Goal: Information Seeking & Learning: Learn about a topic

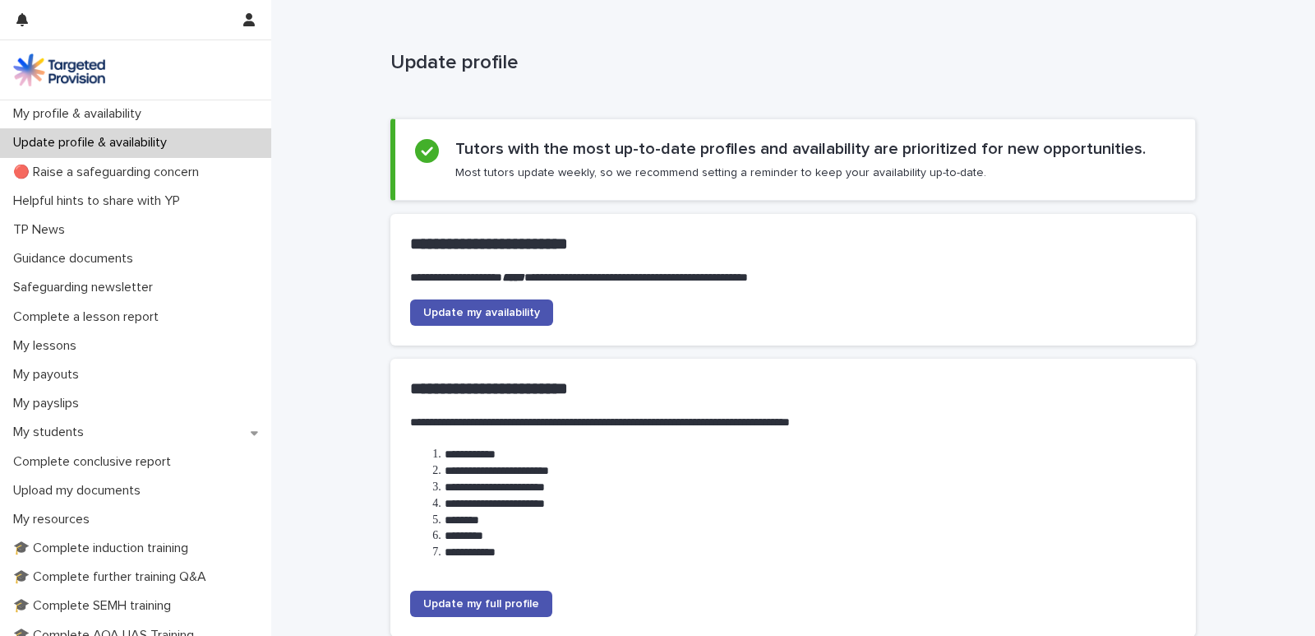
scroll to position [48, 0]
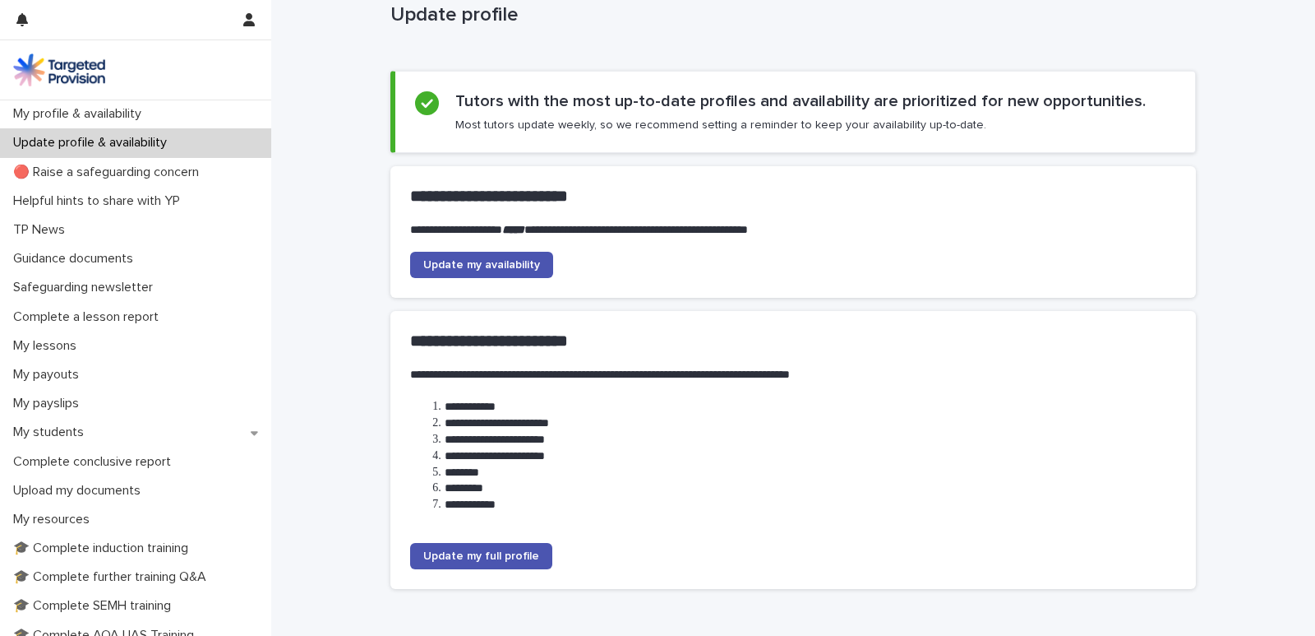
click at [1227, 134] on div "**********" at bounding box center [793, 318] width 1044 height 732
click at [1231, 191] on div "**********" at bounding box center [793, 318] width 1044 height 732
click at [100, 202] on p "Helpful hints to share with YP" at bounding box center [100, 201] width 187 height 16
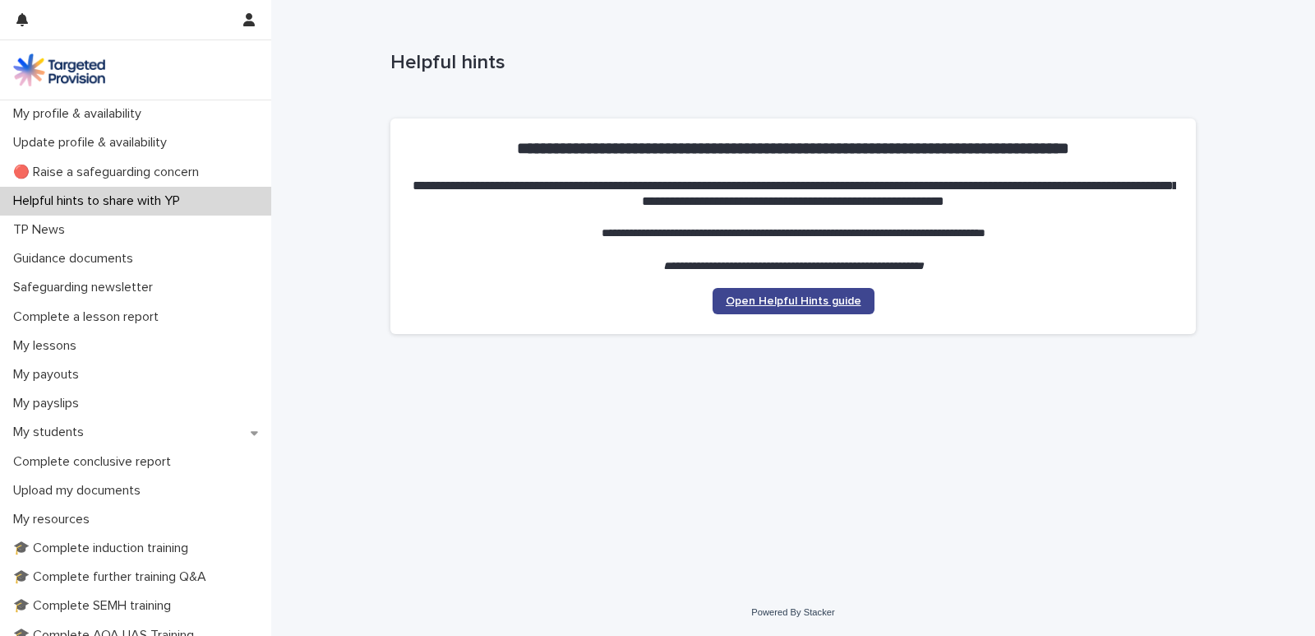
click at [796, 305] on span "Open Helpful Hints guide" at bounding box center [794, 301] width 136 height 12
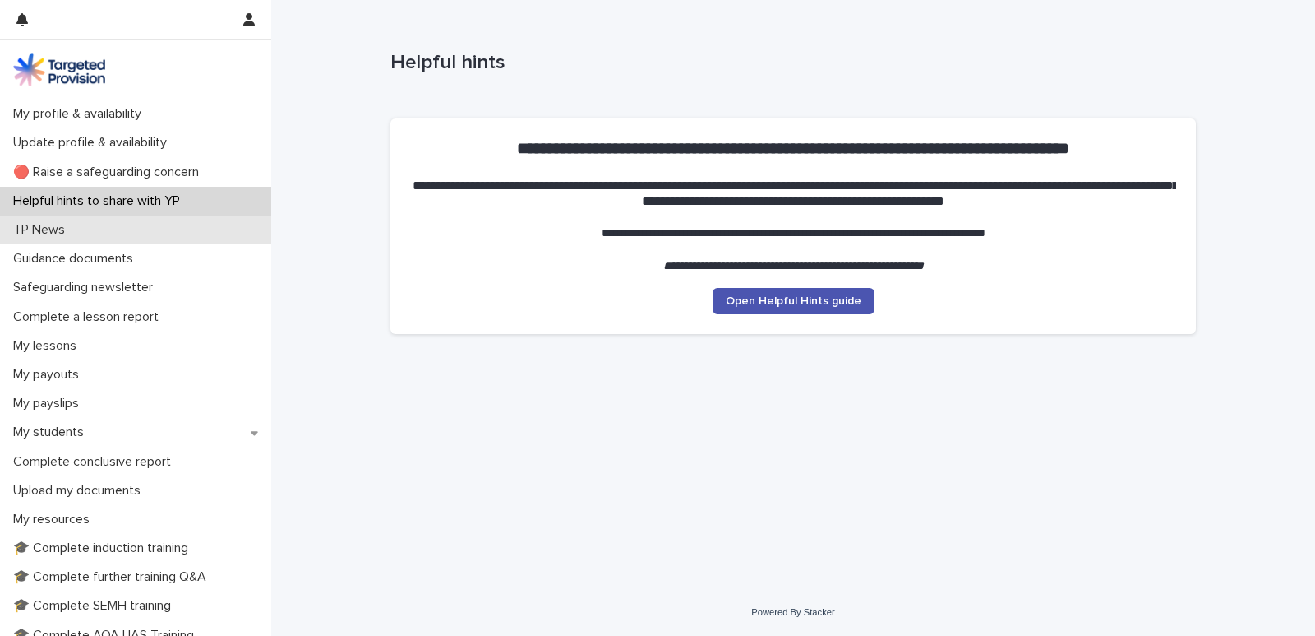
click at [80, 236] on div "TP News" at bounding box center [135, 229] width 271 height 29
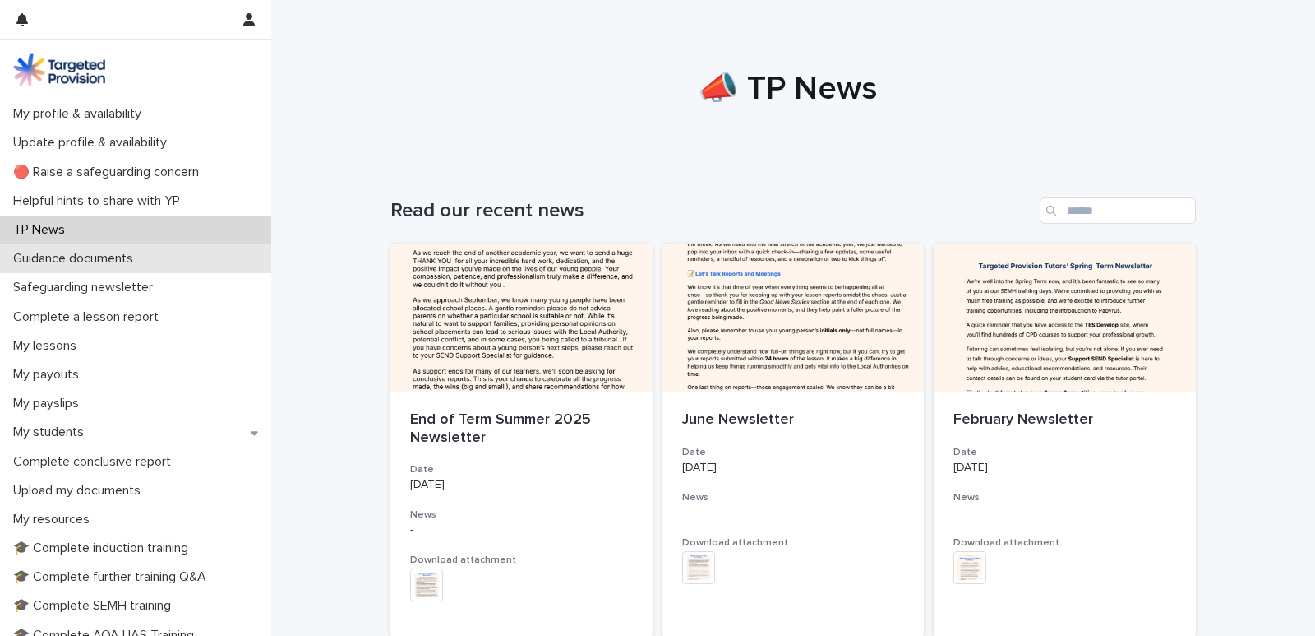
click at [76, 261] on p "Guidance documents" at bounding box center [77, 259] width 140 height 16
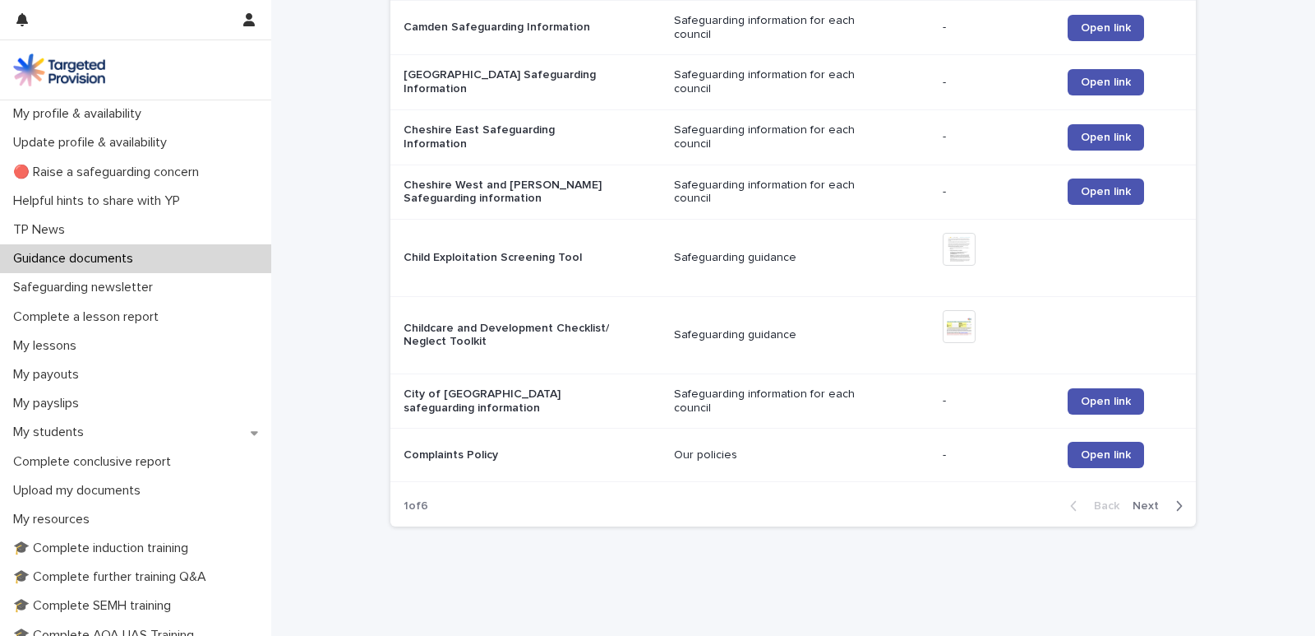
scroll to position [1588, 0]
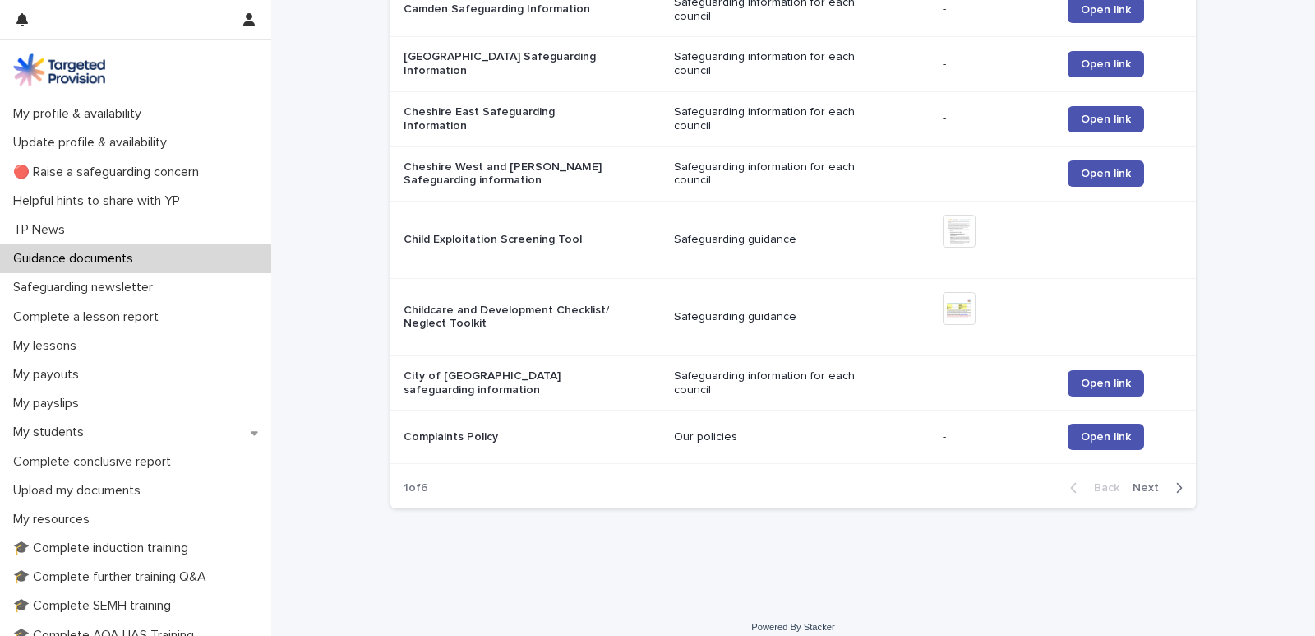
click at [1147, 482] on span "Next" at bounding box center [1151, 488] width 36 height 12
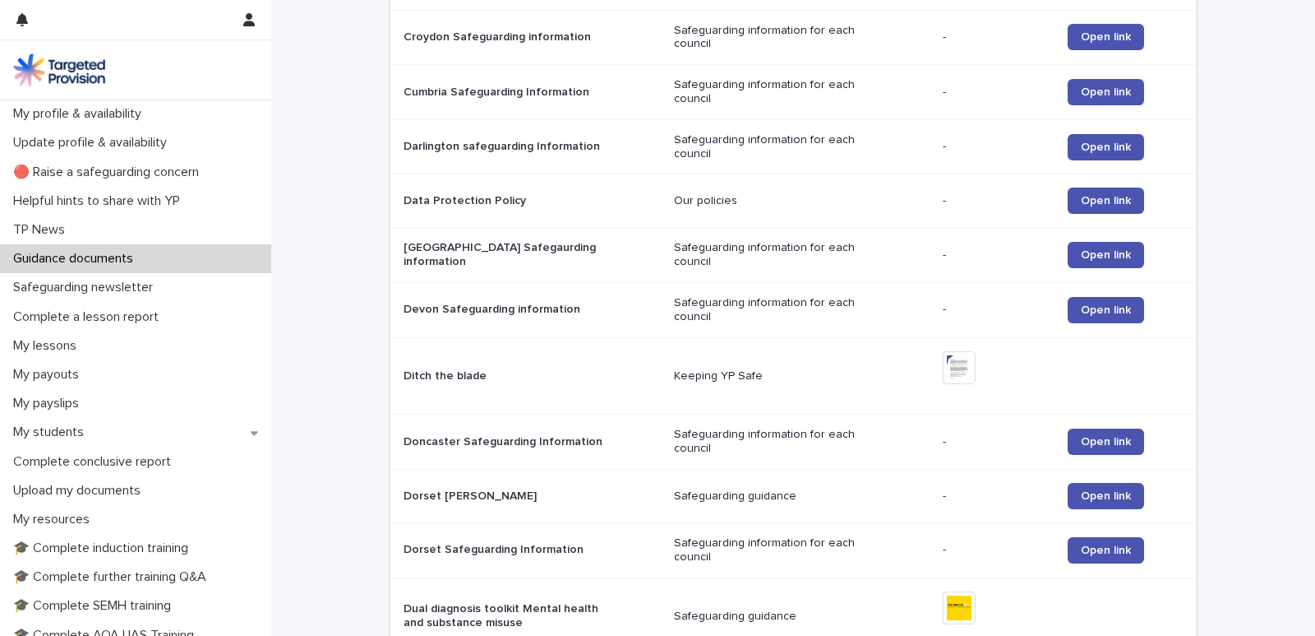
scroll to position [674, 0]
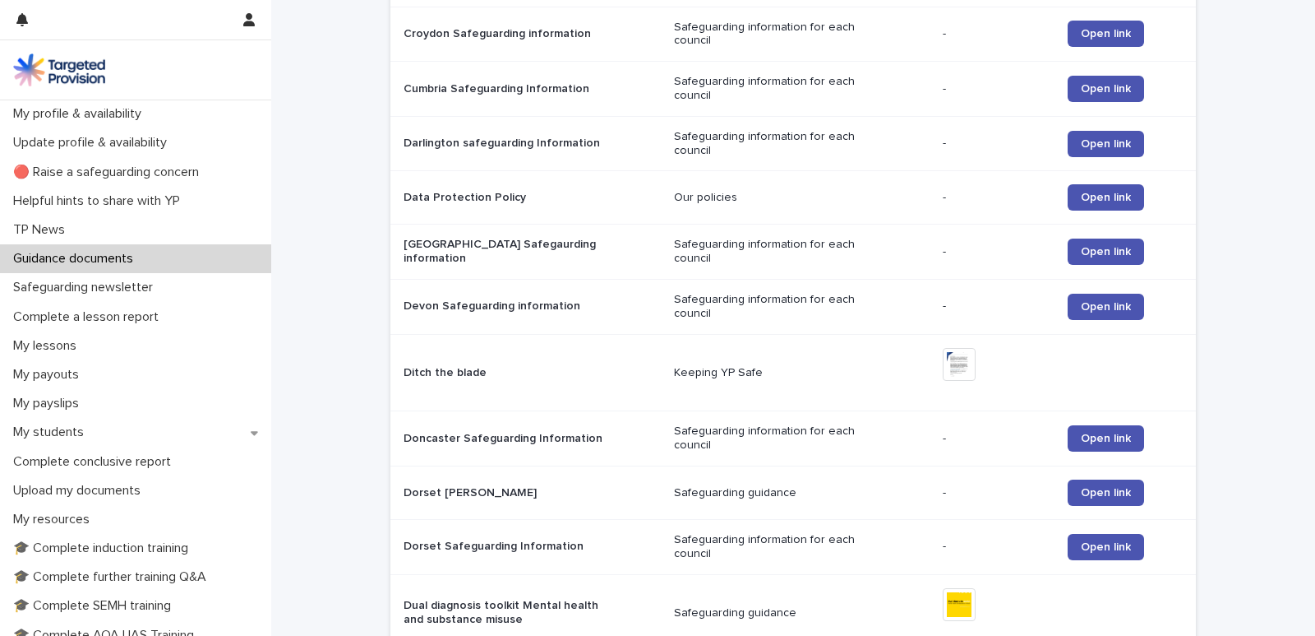
click at [691, 243] on p "Safeguarding information for each council" at bounding box center [777, 252] width 206 height 28
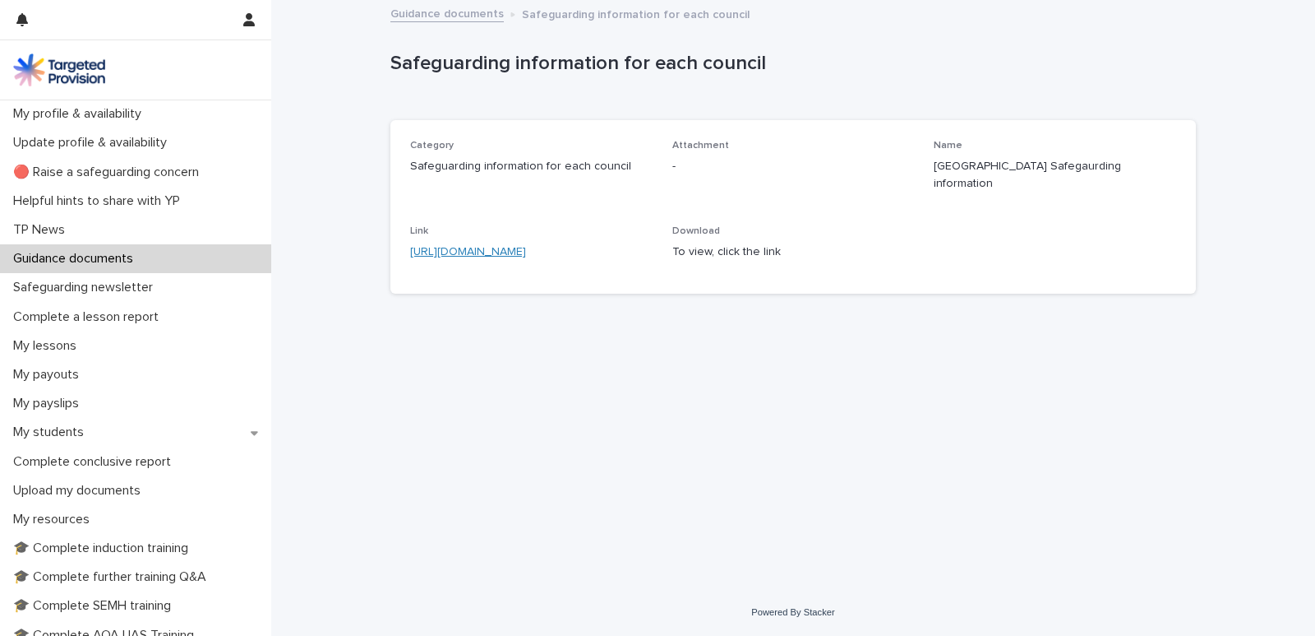
click at [526, 246] on link "https://www.ddscp.org.uk/worried-about-child/" at bounding box center [468, 252] width 116 height 12
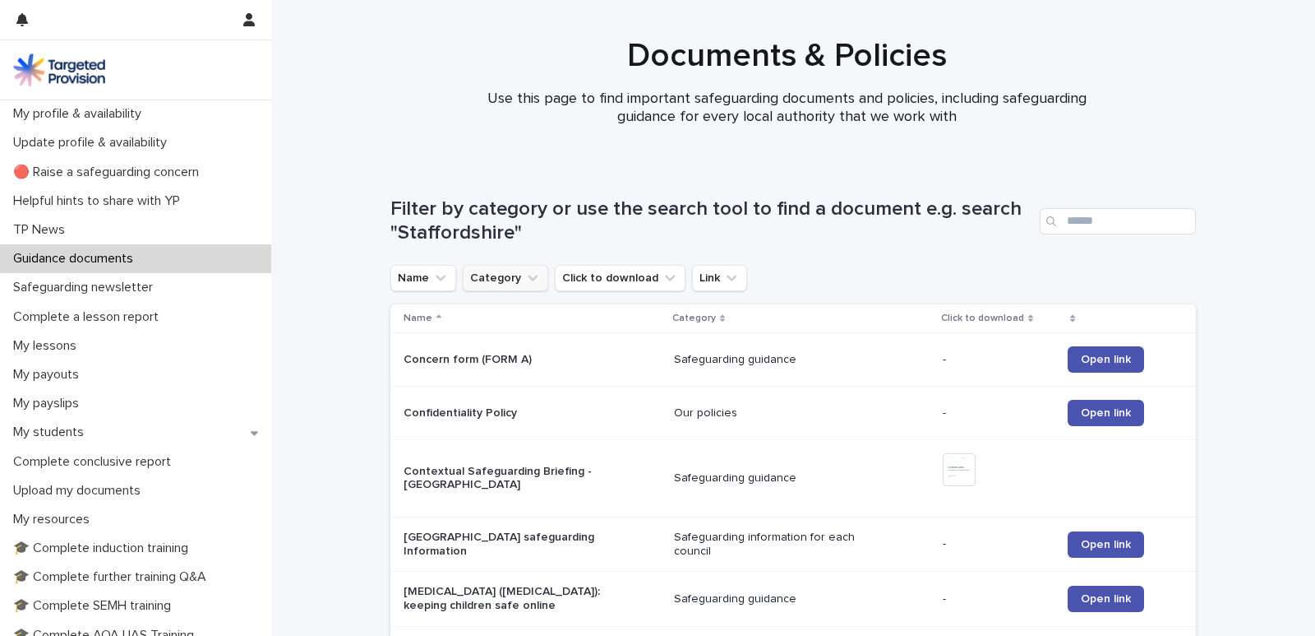
click at [503, 275] on button "Category" at bounding box center [506, 278] width 86 height 26
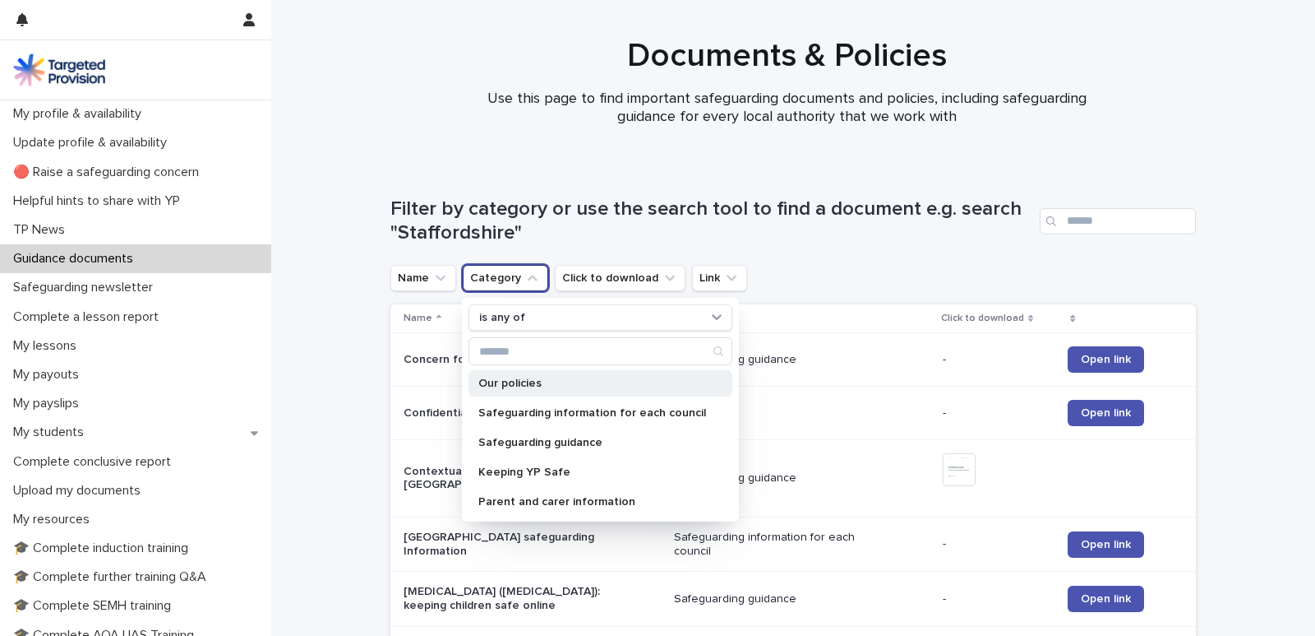
click at [517, 388] on p "Our policies" at bounding box center [592, 383] width 228 height 12
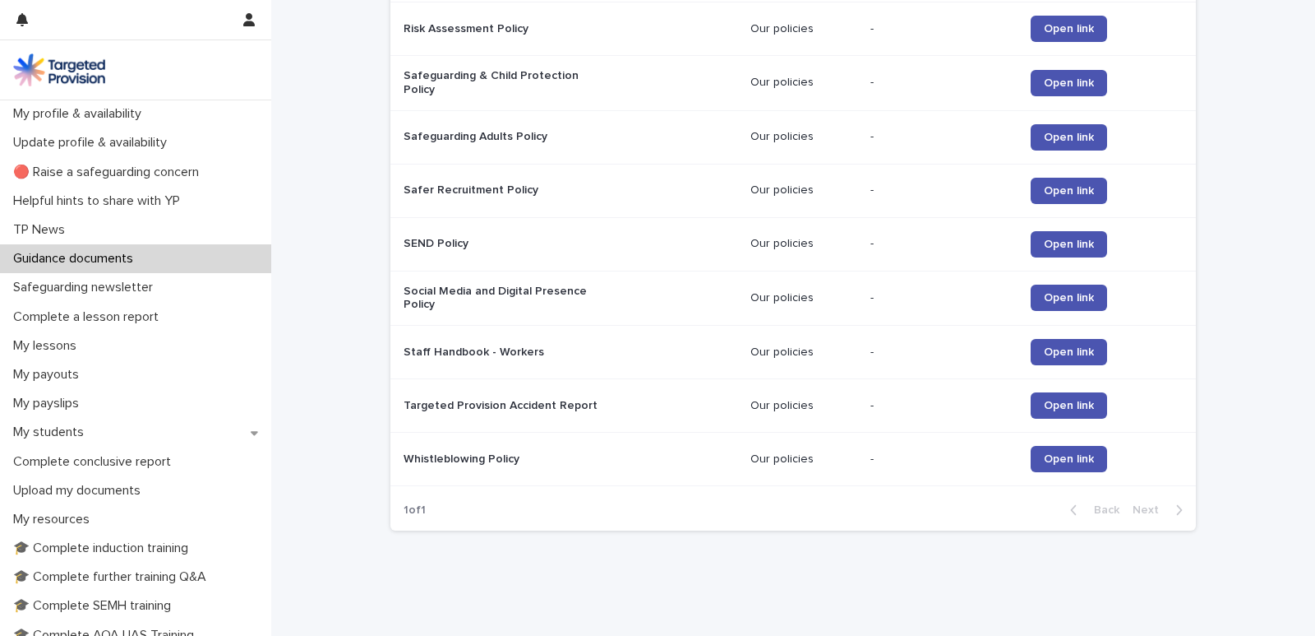
scroll to position [982, 0]
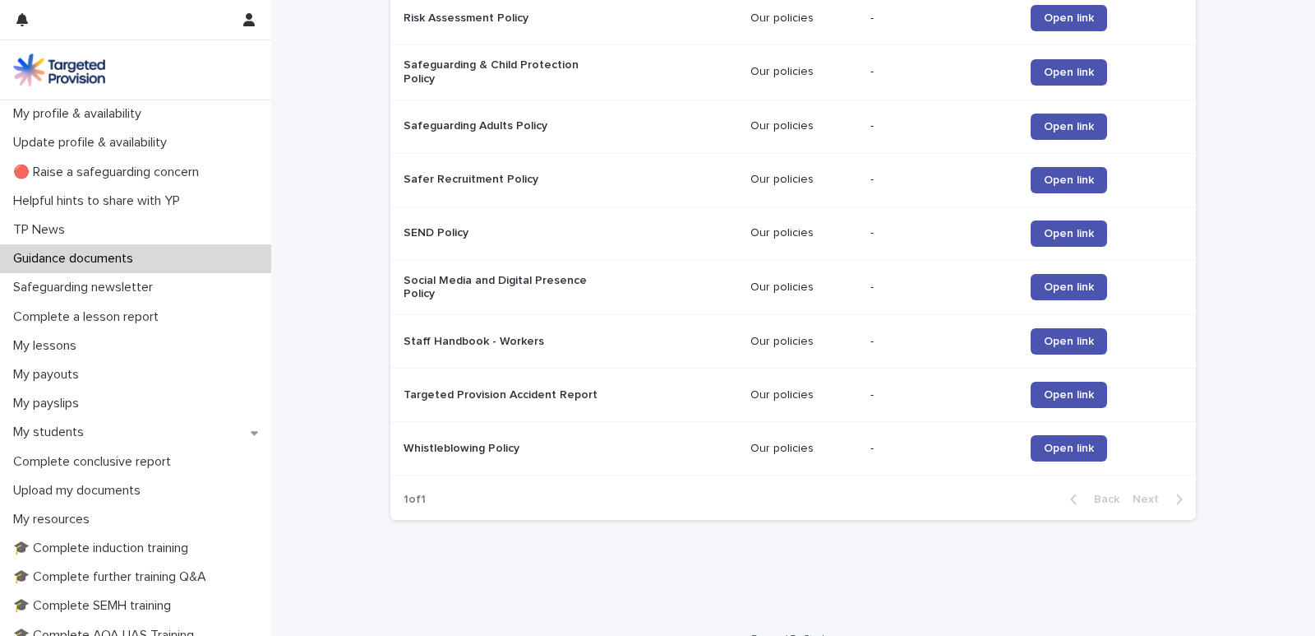
click at [492, 335] on p "Staff Handbook - Workers" at bounding box center [507, 342] width 206 height 14
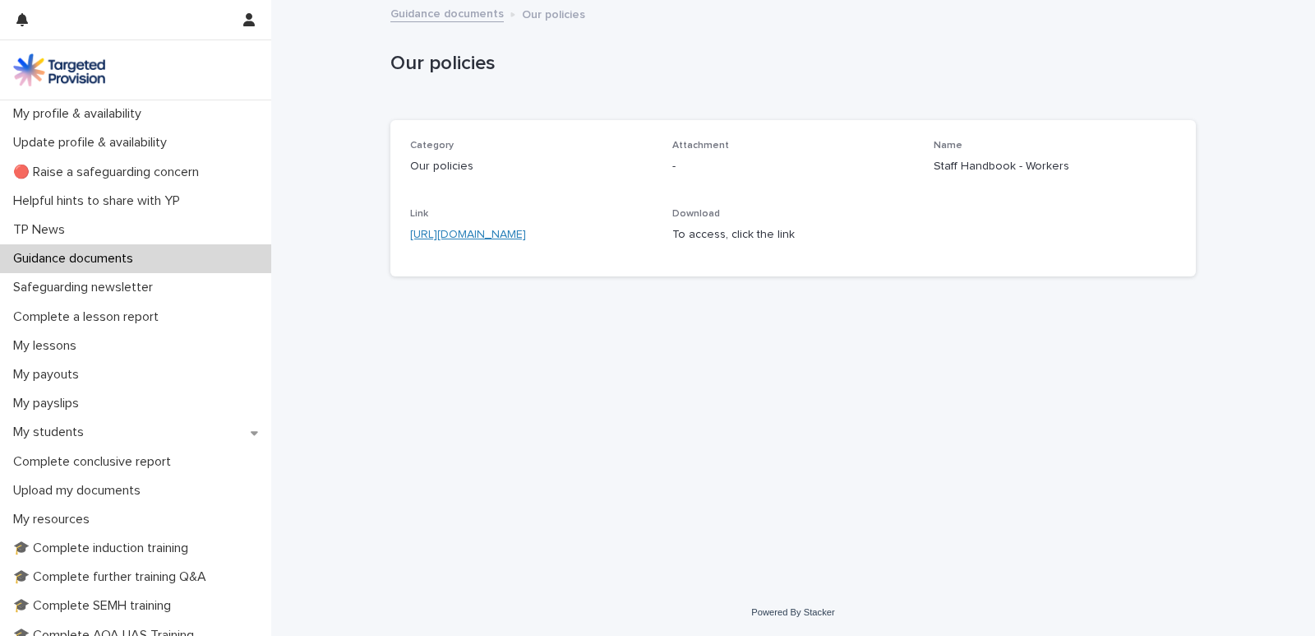
click at [488, 236] on link "https://targetedprovisionltd772.sharepoint.com/:w:/s/Policies/ER7_3HUn925LsAc9A…" at bounding box center [468, 235] width 116 height 12
click at [67, 257] on p "Guidance documents" at bounding box center [77, 259] width 140 height 16
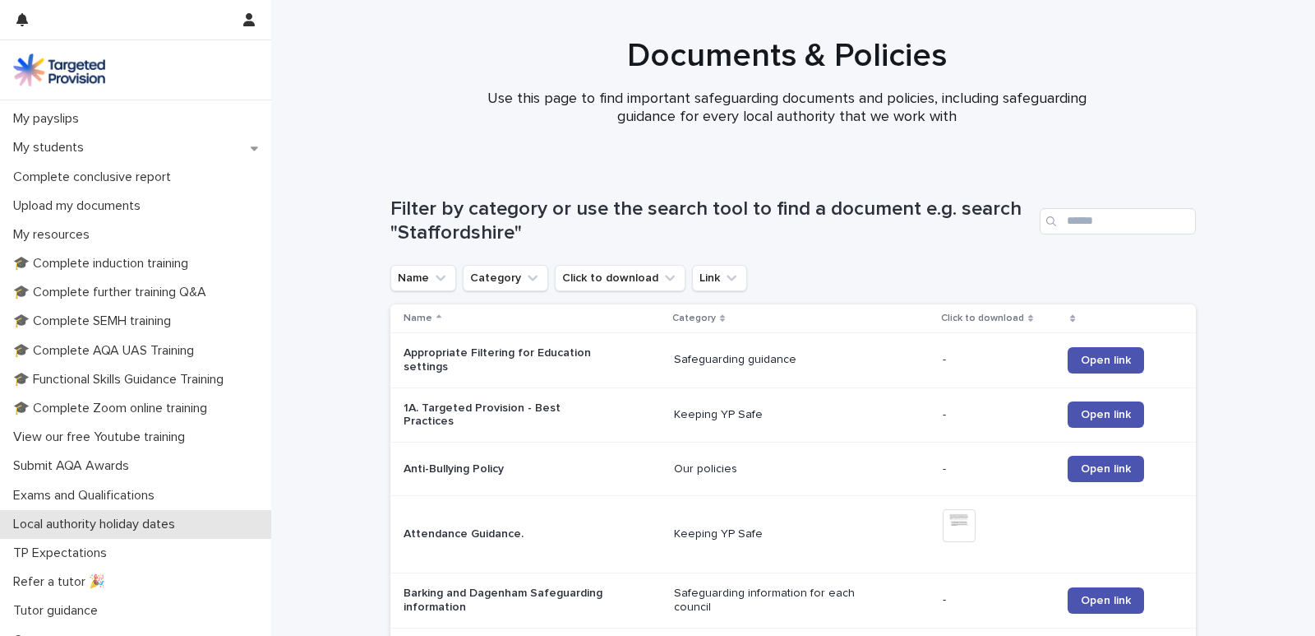
scroll to position [289, 0]
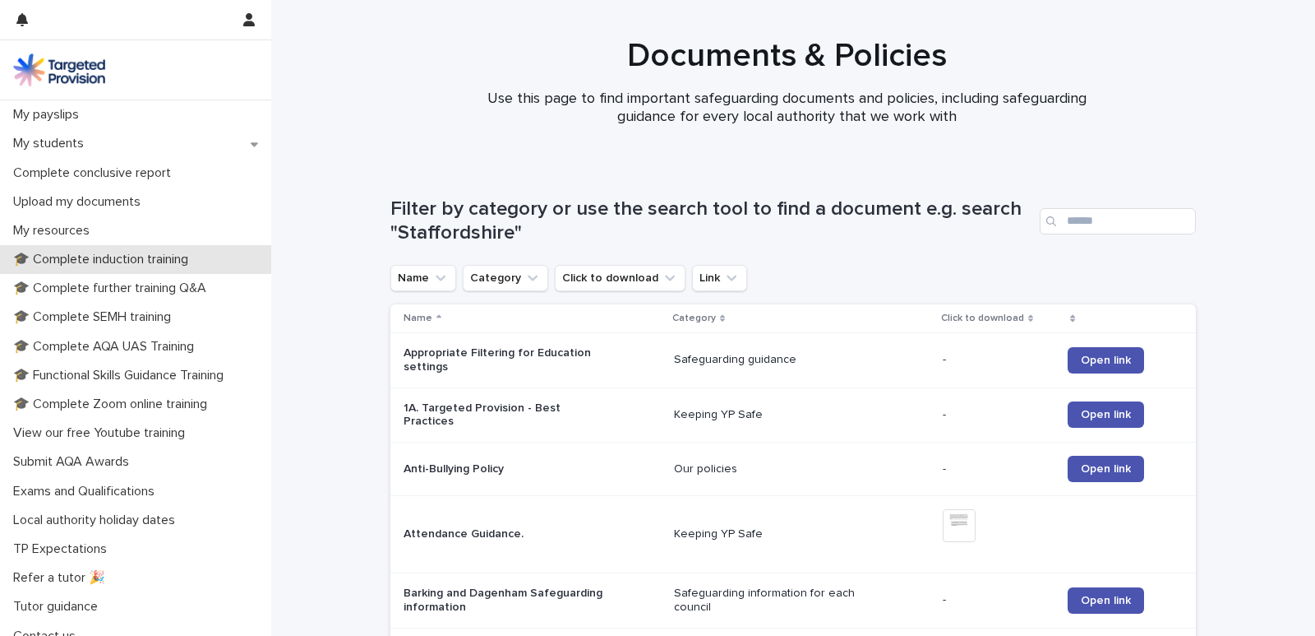
click at [157, 251] on div "🎓 Complete induction training" at bounding box center [135, 259] width 271 height 29
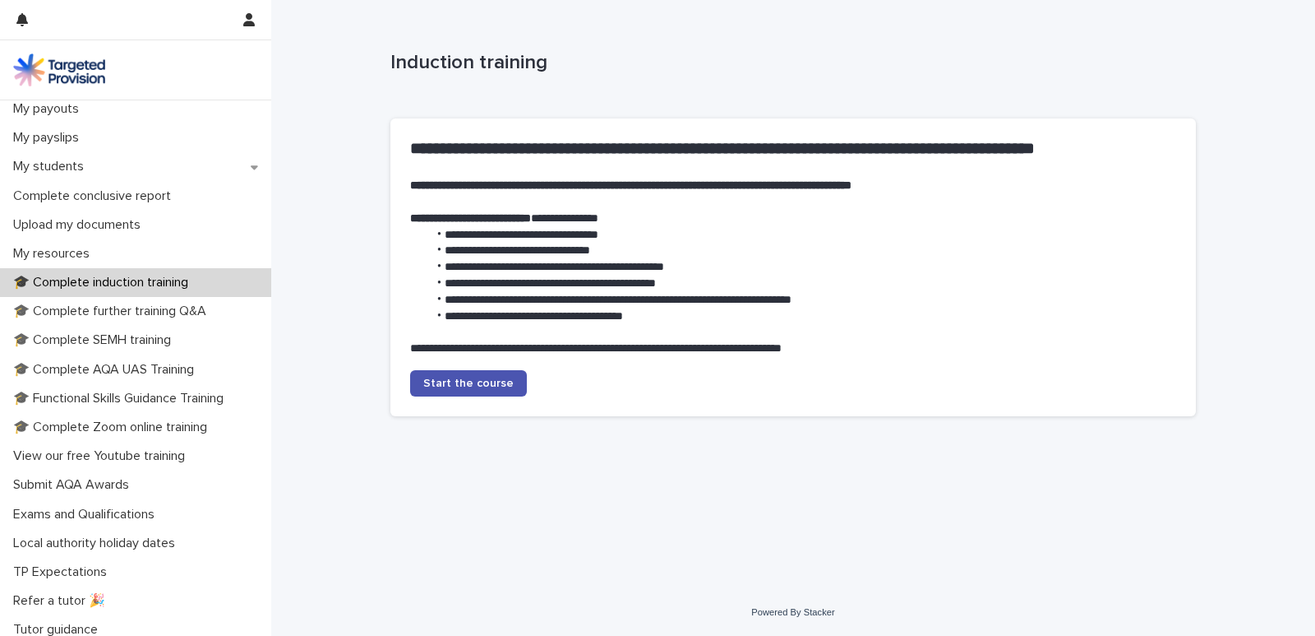
scroll to position [303, 0]
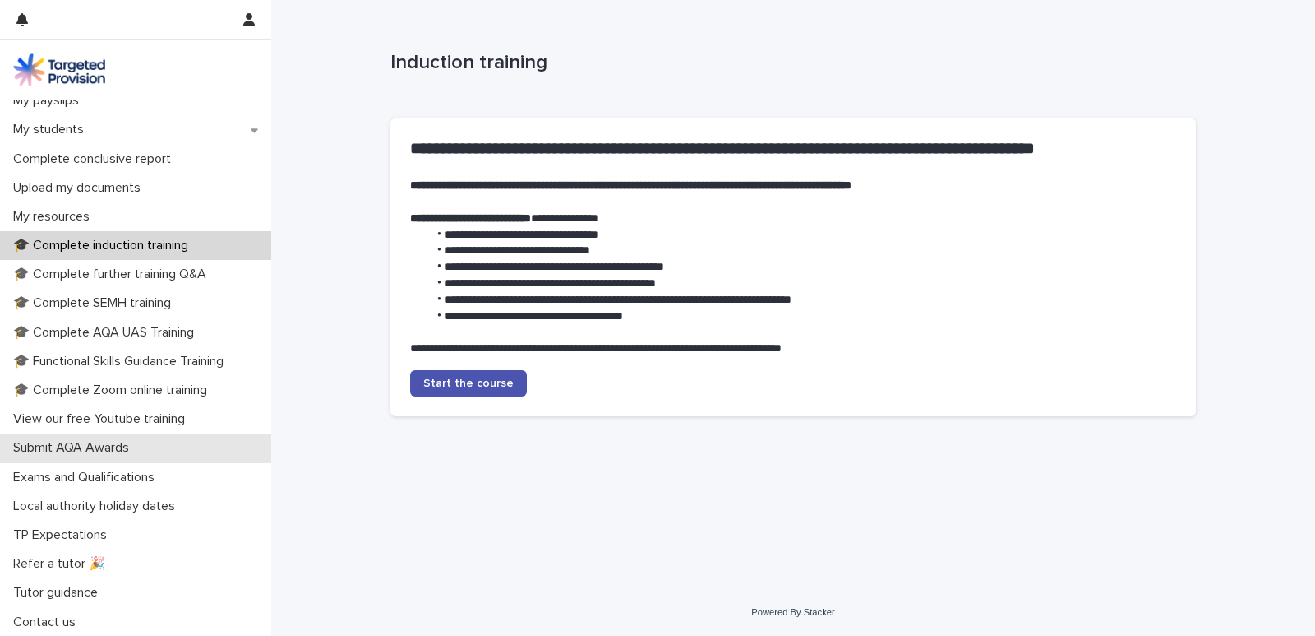
click at [170, 443] on div "Submit AQA Awards" at bounding box center [135, 447] width 271 height 29
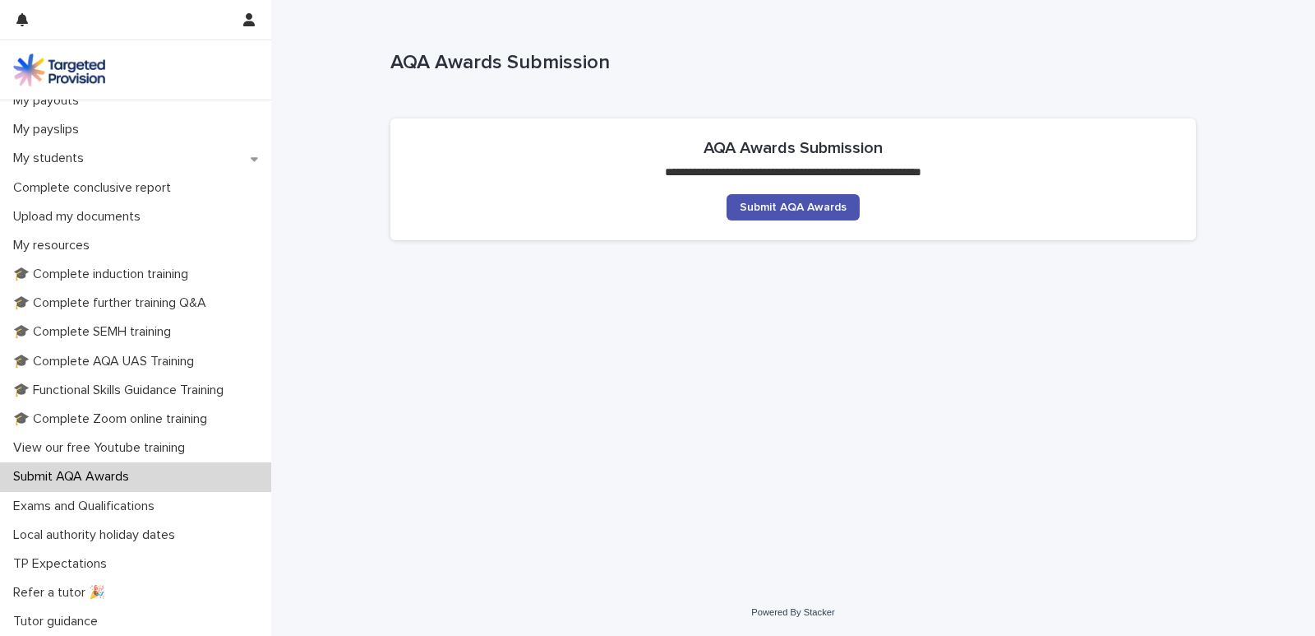
scroll to position [303, 0]
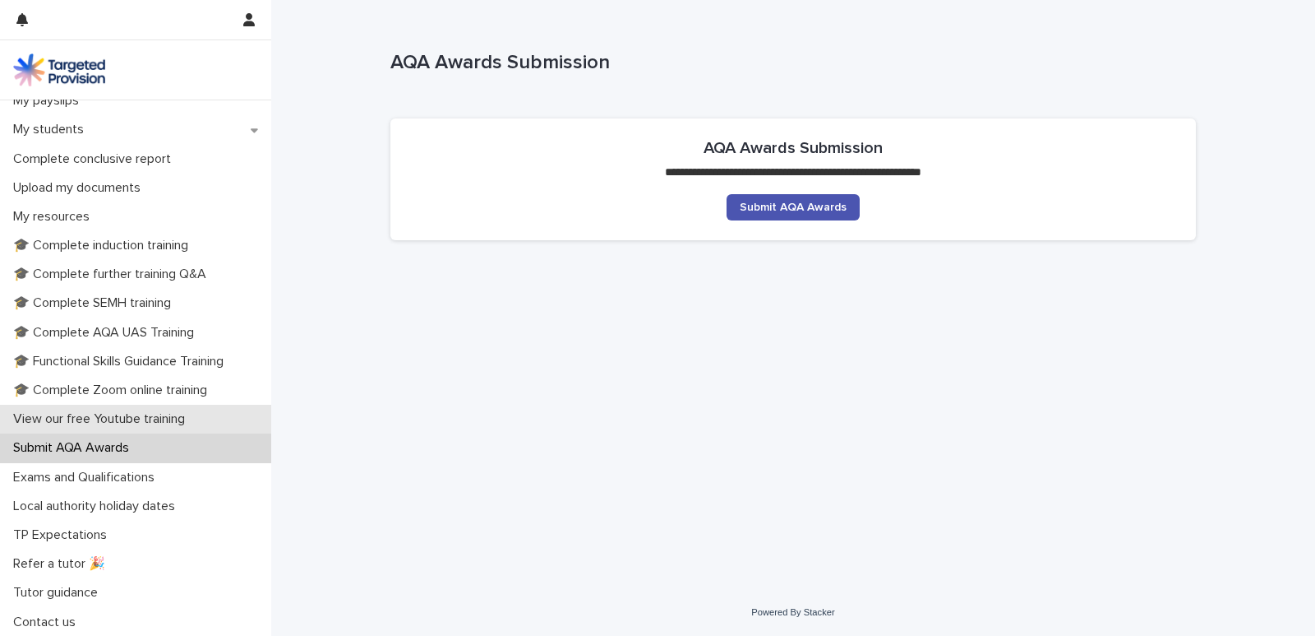
click at [178, 421] on p "View our free Youtube training" at bounding box center [103, 419] width 192 height 16
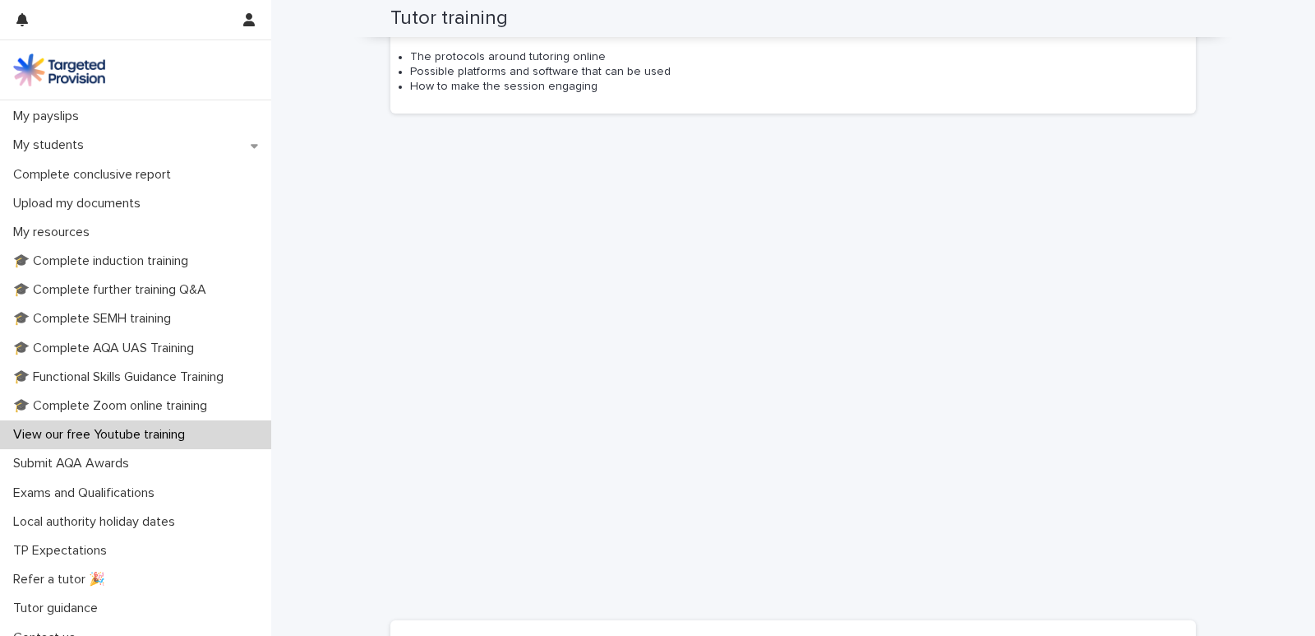
scroll to position [290, 0]
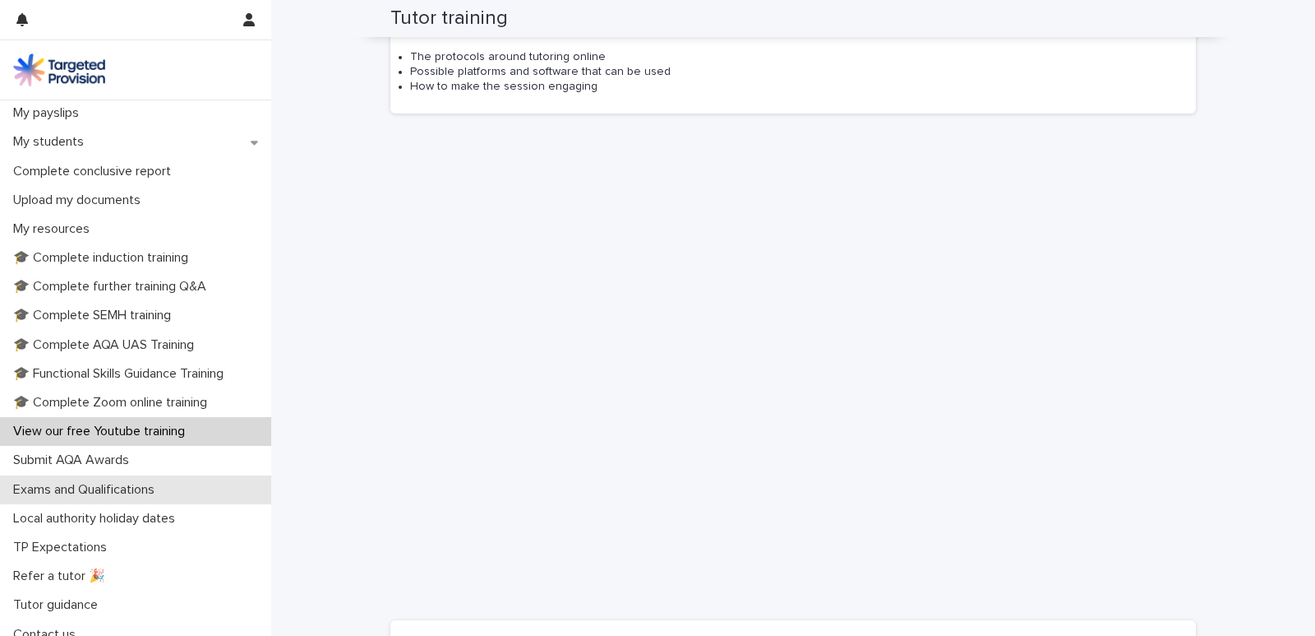
click at [121, 495] on p "Exams and Qualifications" at bounding box center [87, 490] width 161 height 16
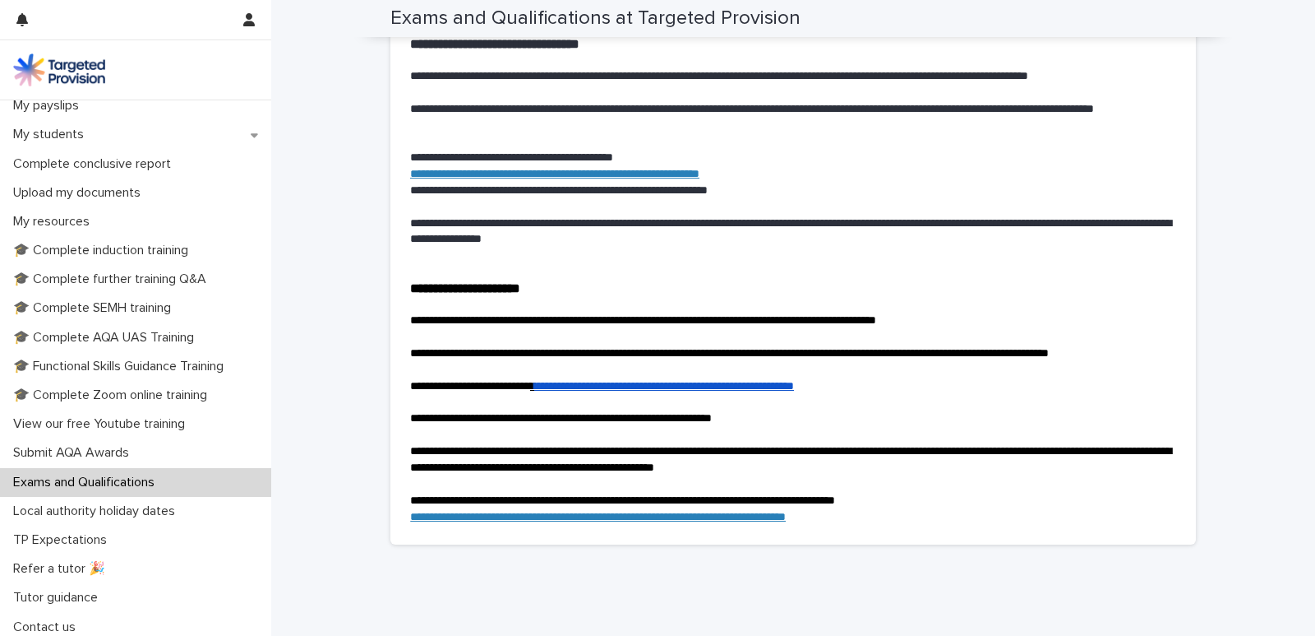
scroll to position [303, 0]
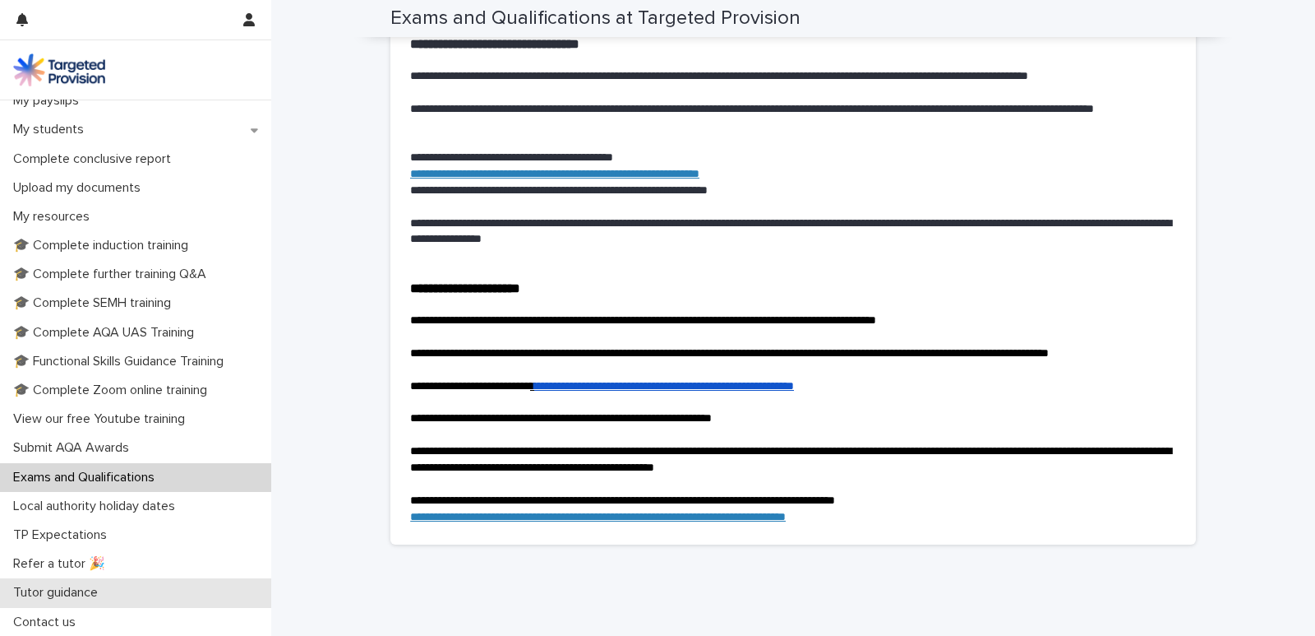
click at [68, 589] on p "Tutor guidance" at bounding box center [59, 593] width 104 height 16
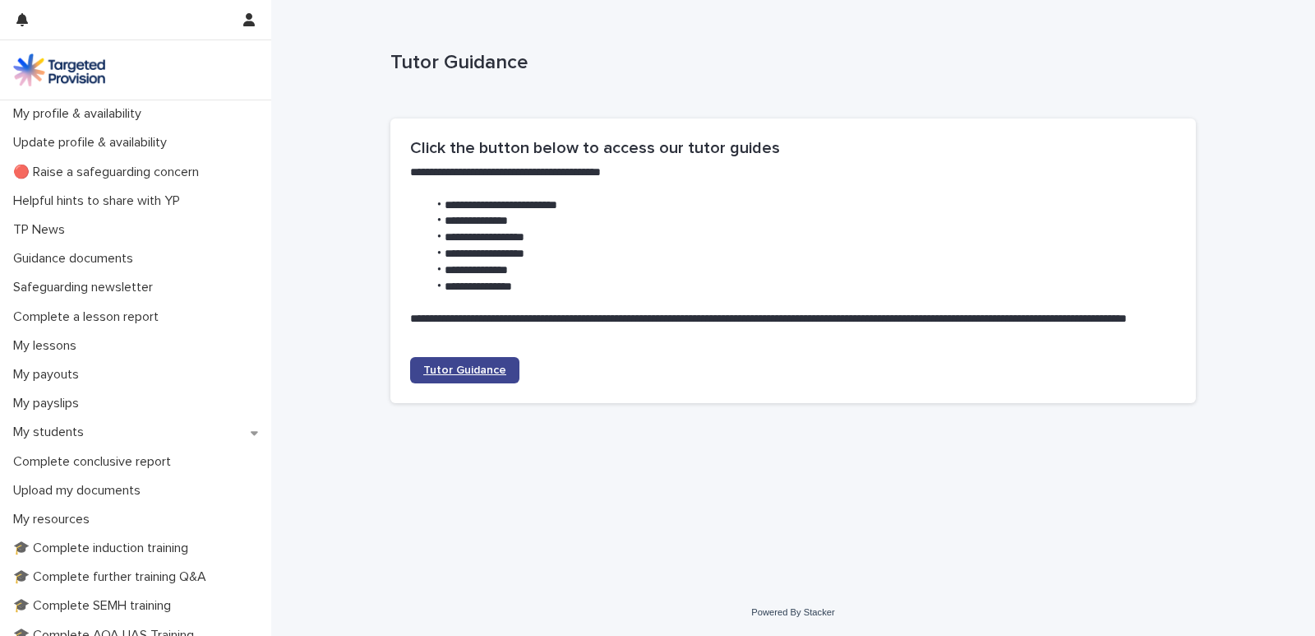
click at [434, 372] on span "Tutor Guidance" at bounding box center [464, 370] width 83 height 12
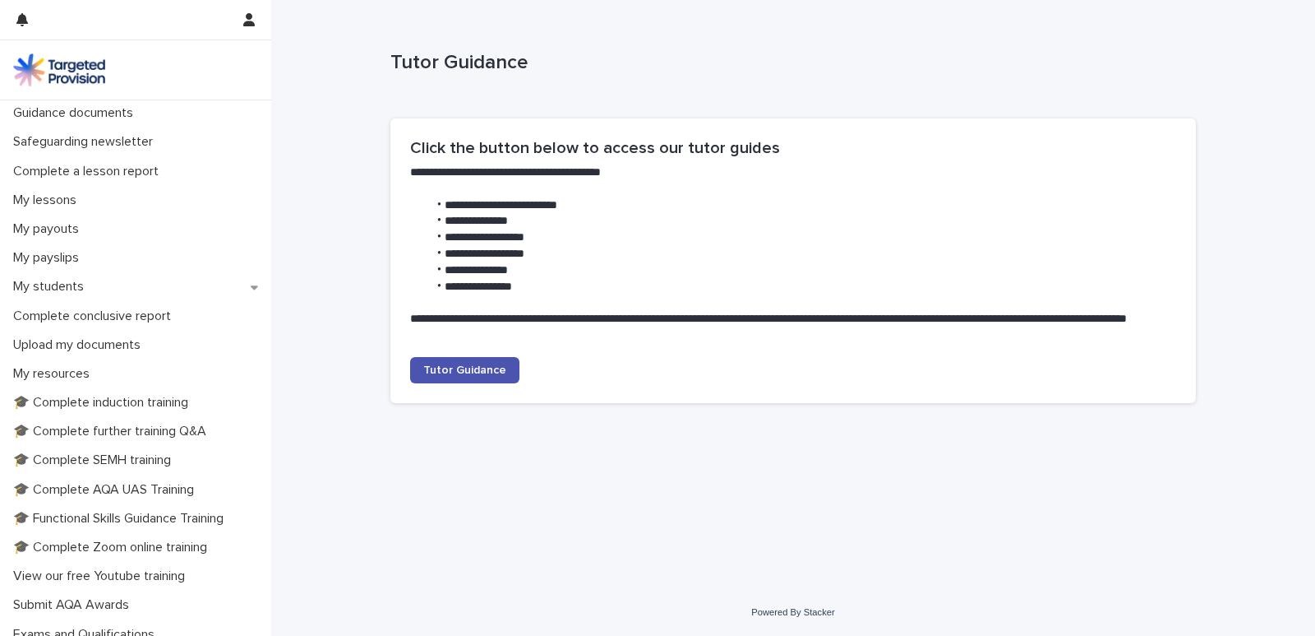
scroll to position [158, 0]
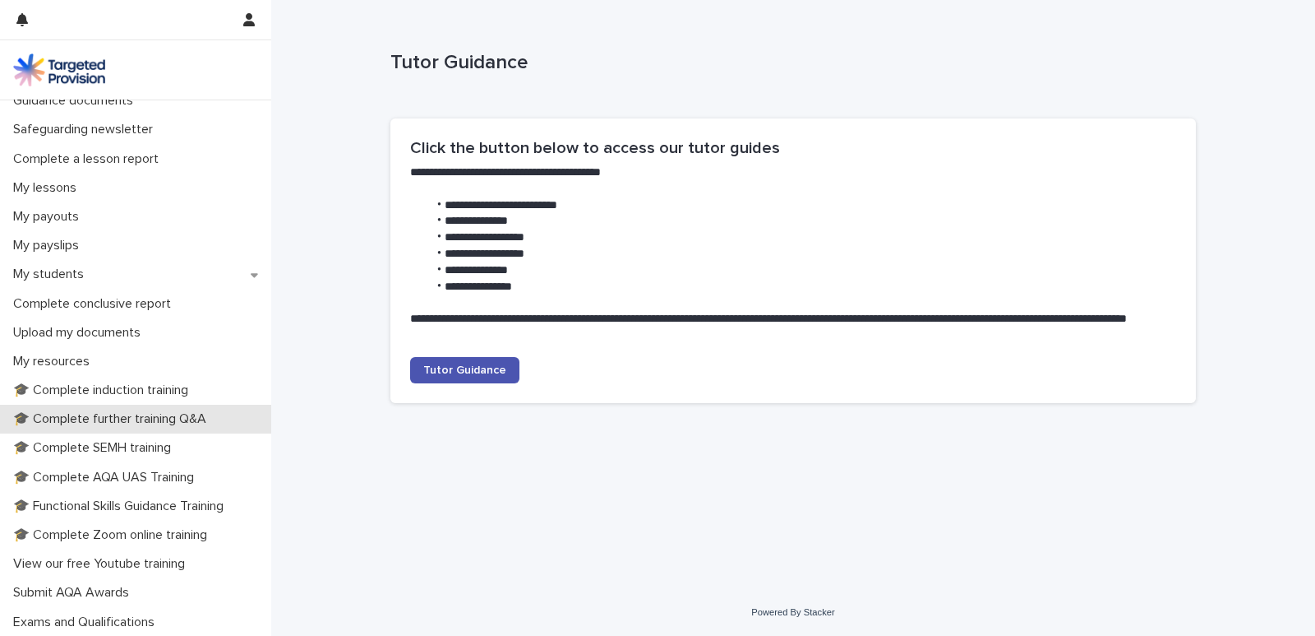
click at [156, 410] on div "🎓 Complete further training Q&A" at bounding box center [135, 419] width 271 height 29
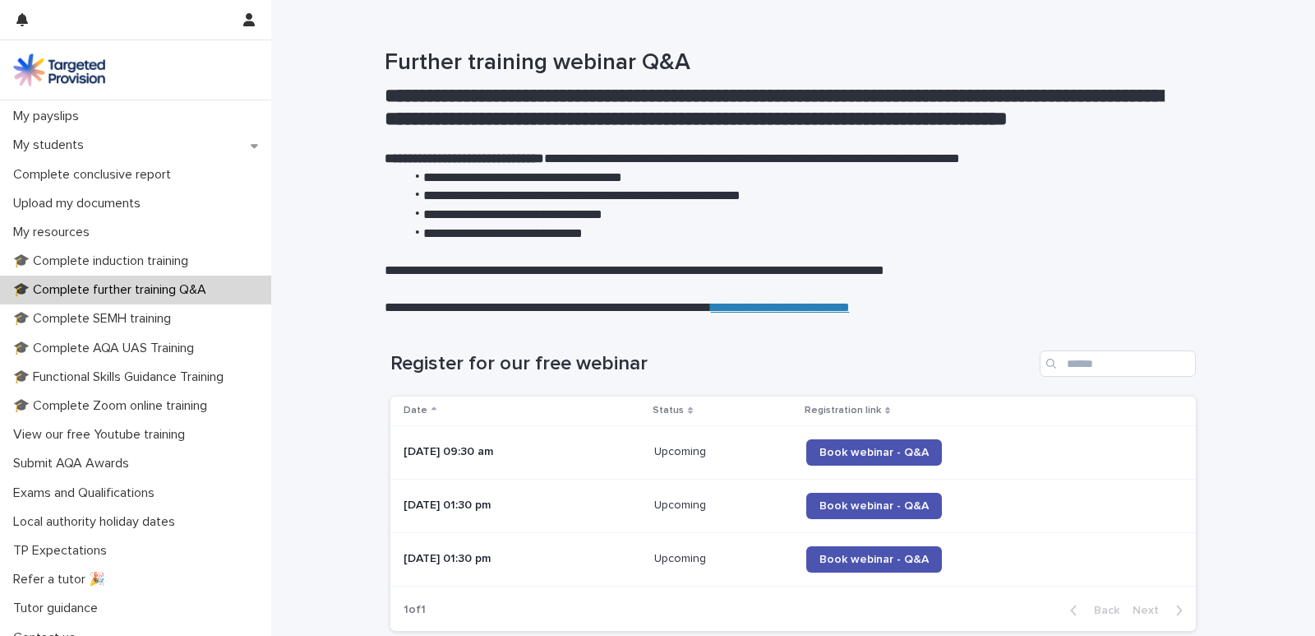
scroll to position [303, 0]
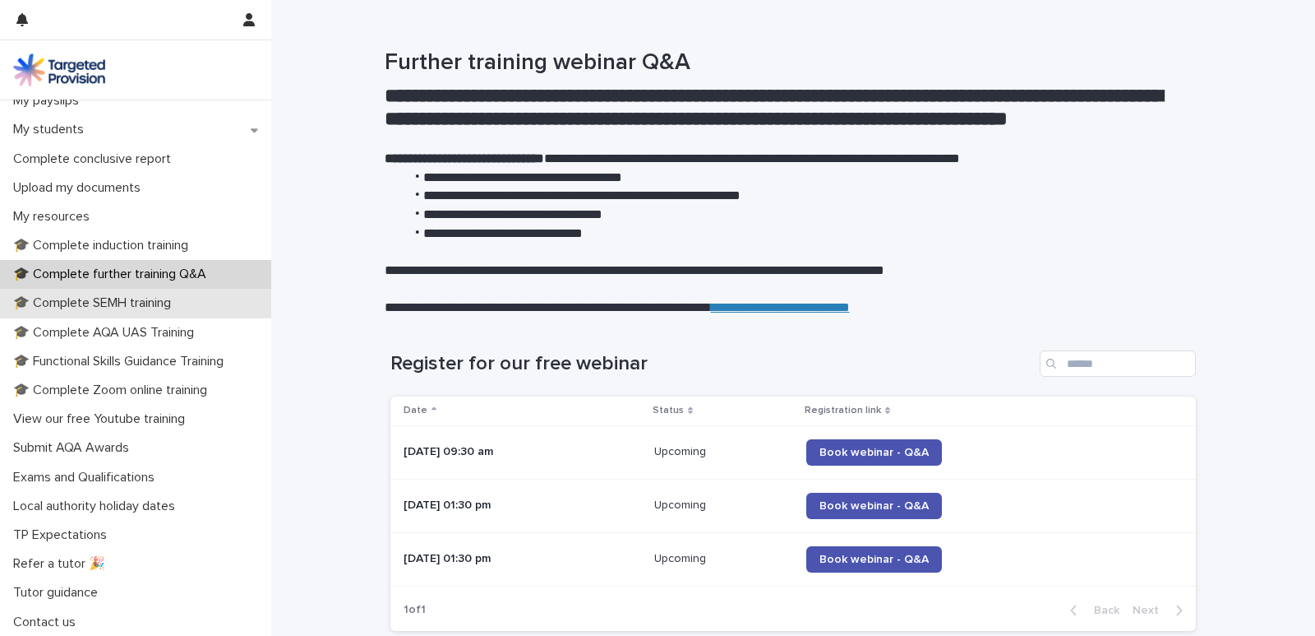
click at [164, 299] on p "🎓 Complete SEMH training" at bounding box center [96, 303] width 178 height 16
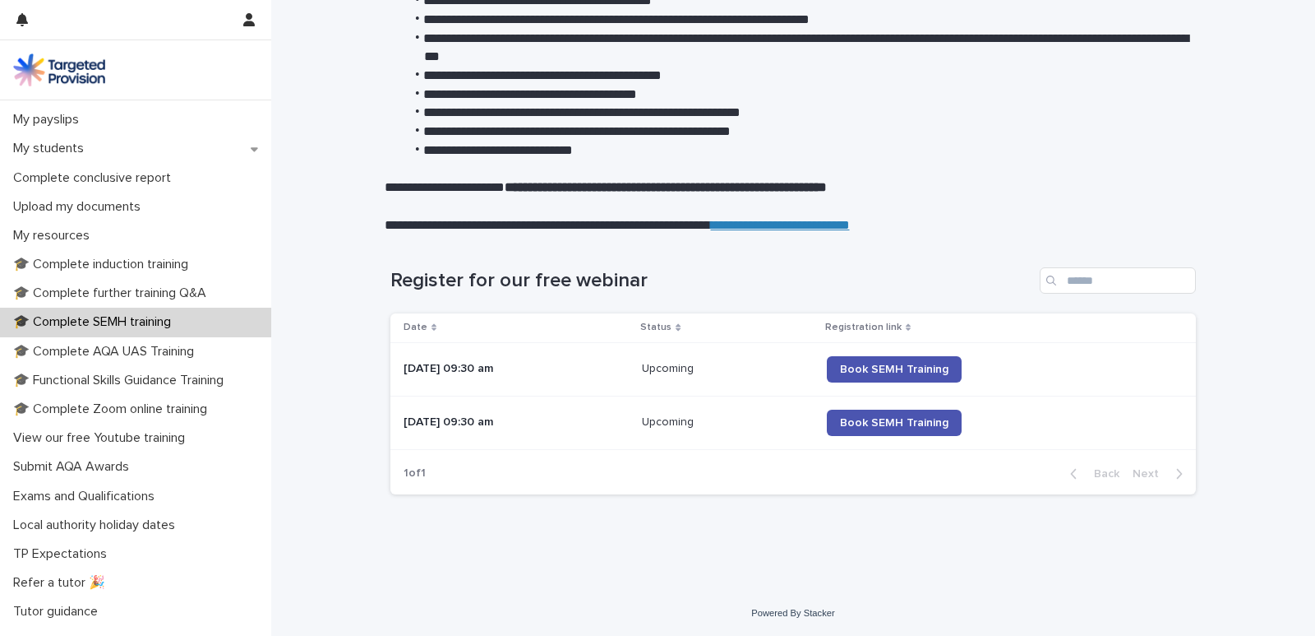
scroll to position [284, 0]
click at [159, 343] on p "🎓 Complete AQA UAS Training" at bounding box center [107, 351] width 201 height 16
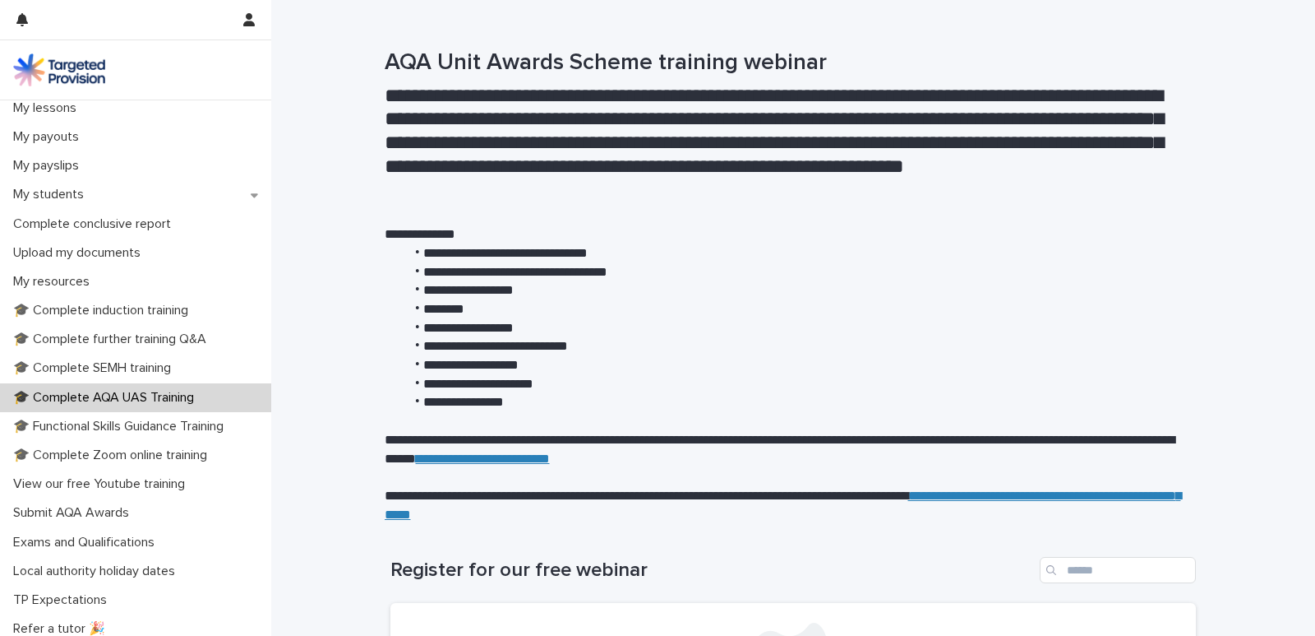
scroll to position [239, 0]
click at [127, 427] on p "🎓 Functional Skills Guidance Training" at bounding box center [122, 425] width 230 height 16
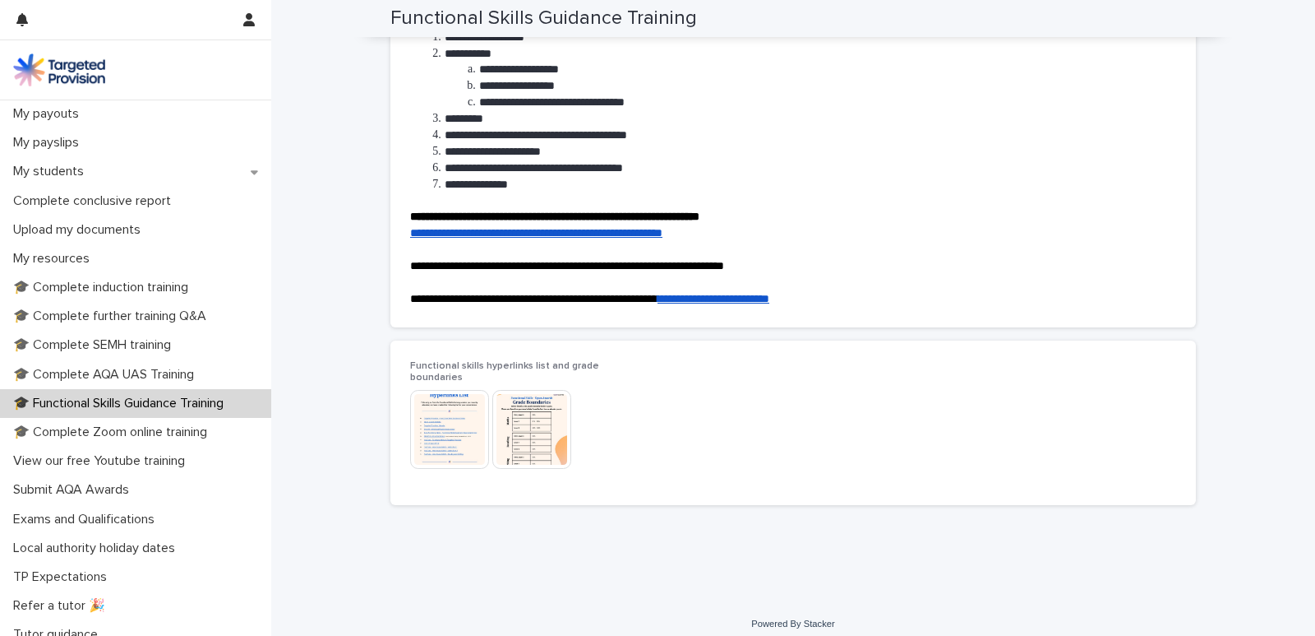
scroll to position [282, 0]
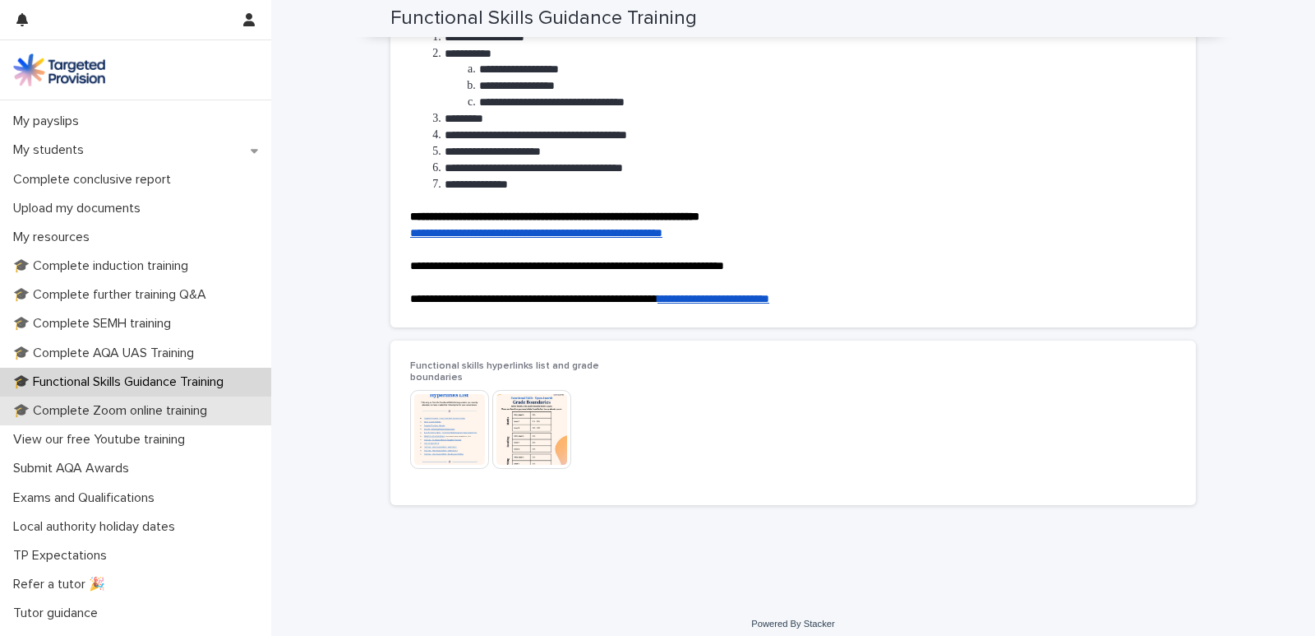
click at [164, 406] on p "🎓 Complete Zoom online training" at bounding box center [114, 411] width 214 height 16
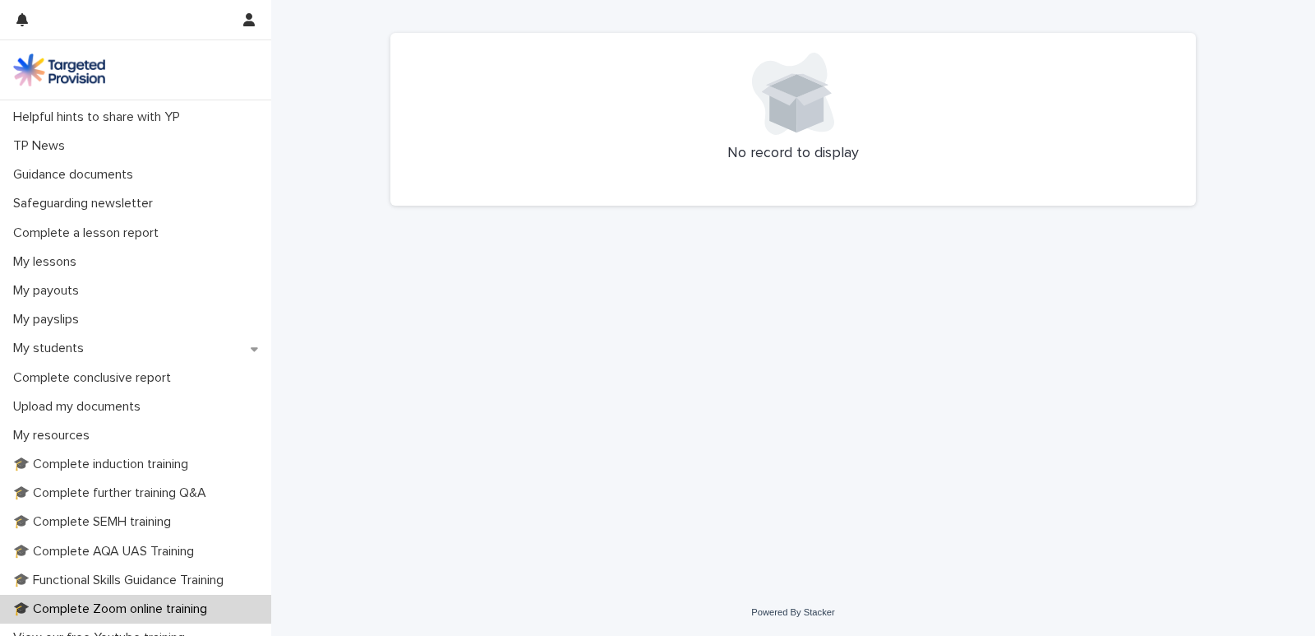
scroll to position [90, 0]
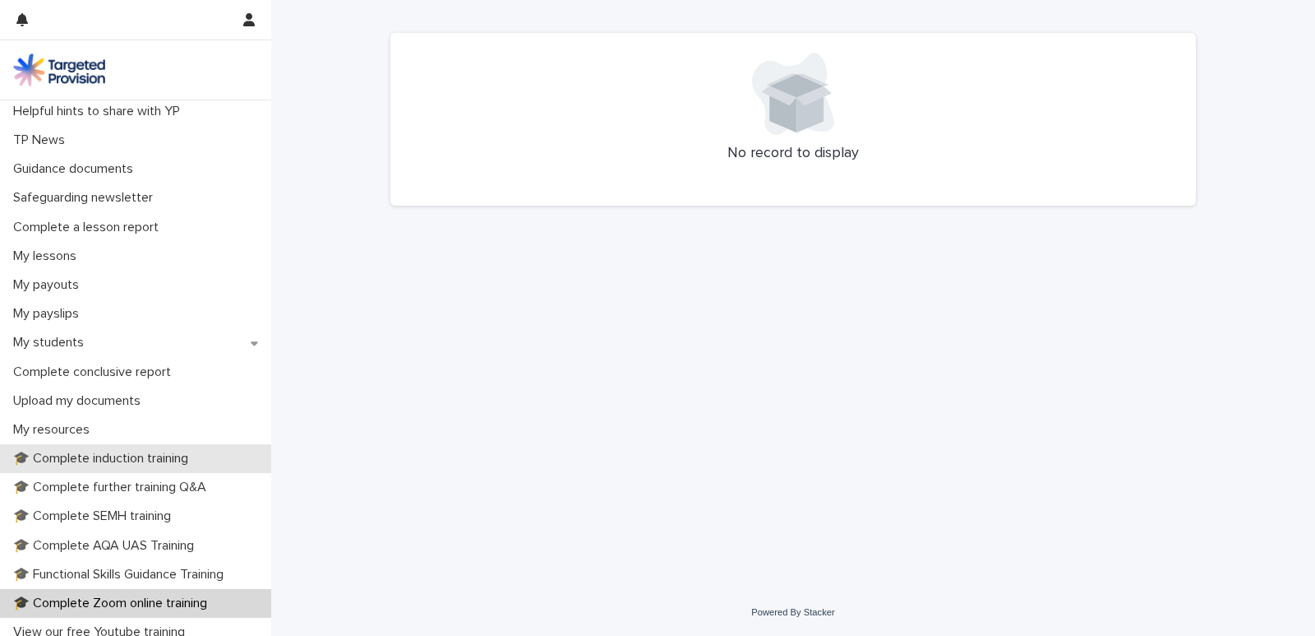
click at [145, 450] on div "🎓 Complete induction training" at bounding box center [135, 458] width 271 height 29
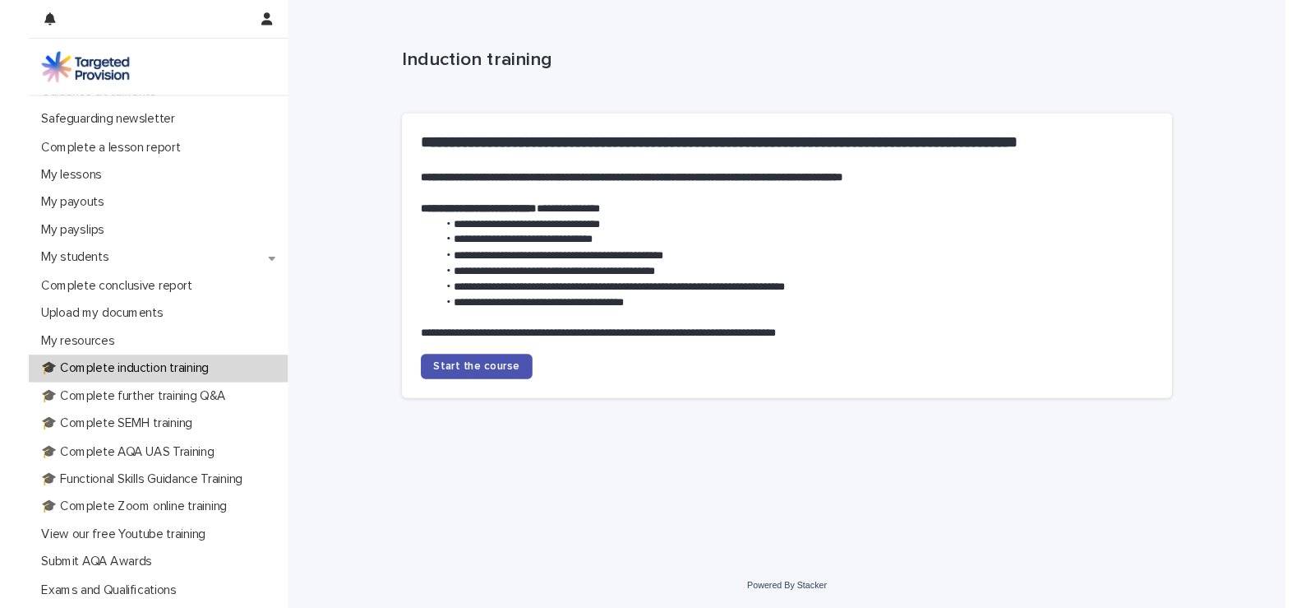
scroll to position [303, 0]
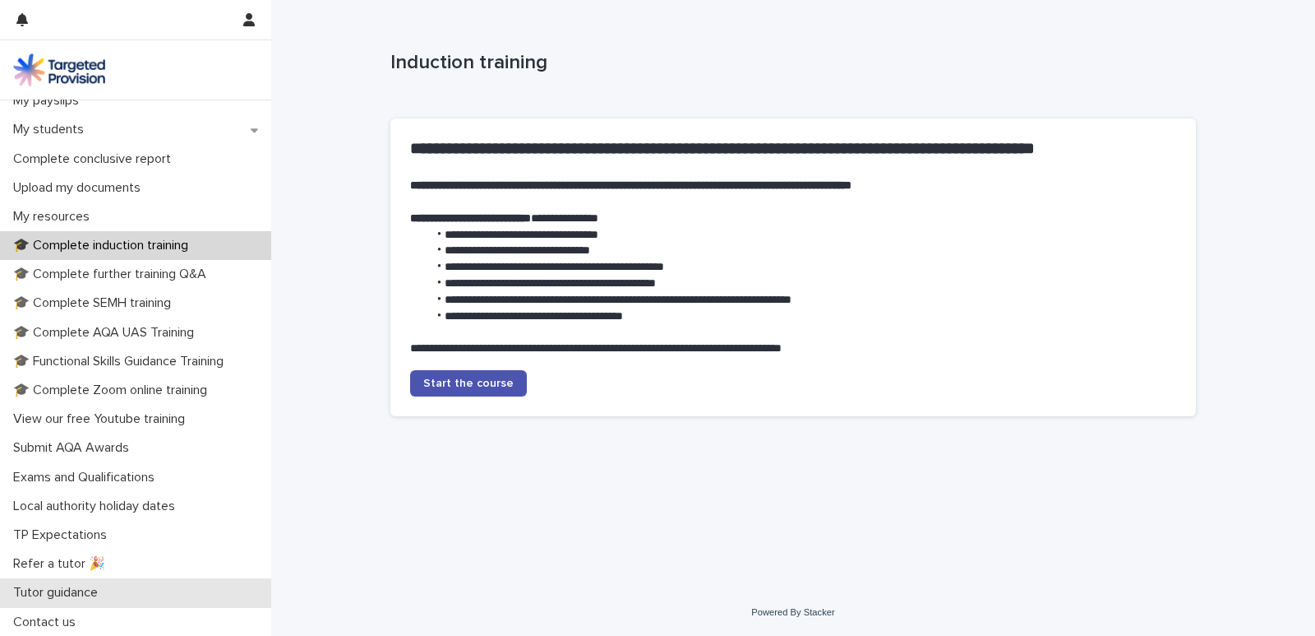
click at [99, 601] on div "Tutor guidance" at bounding box center [135, 592] width 271 height 29
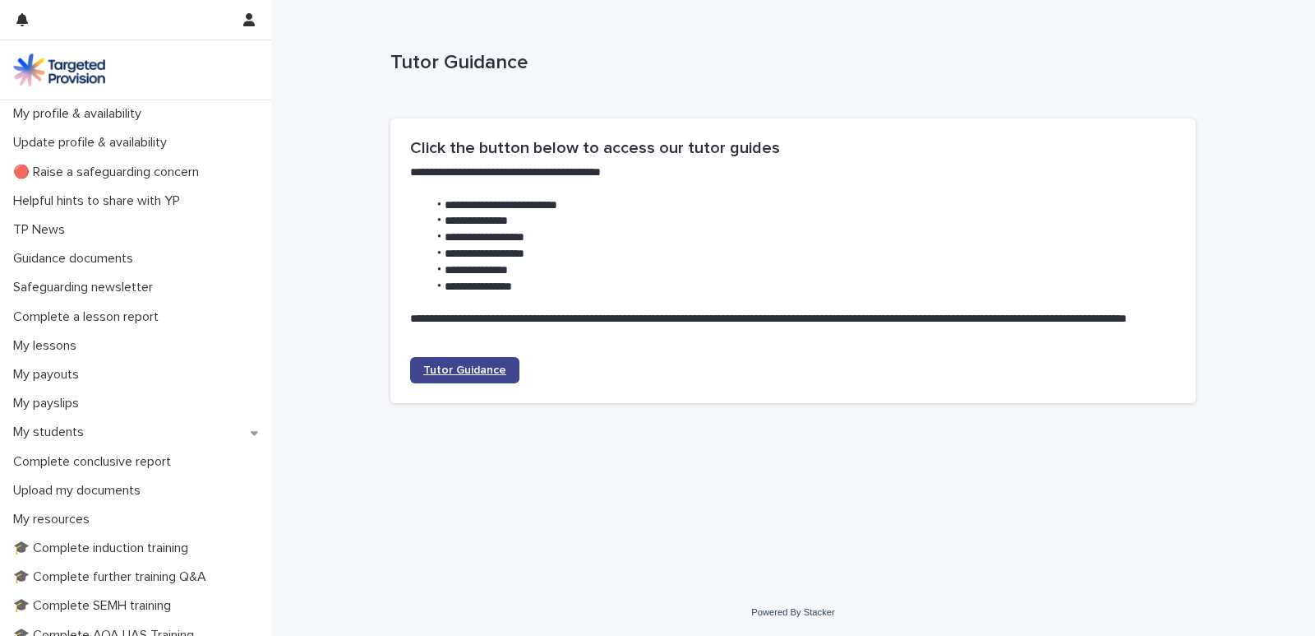
click at [449, 360] on link "Tutor Guidance" at bounding box center [464, 370] width 109 height 26
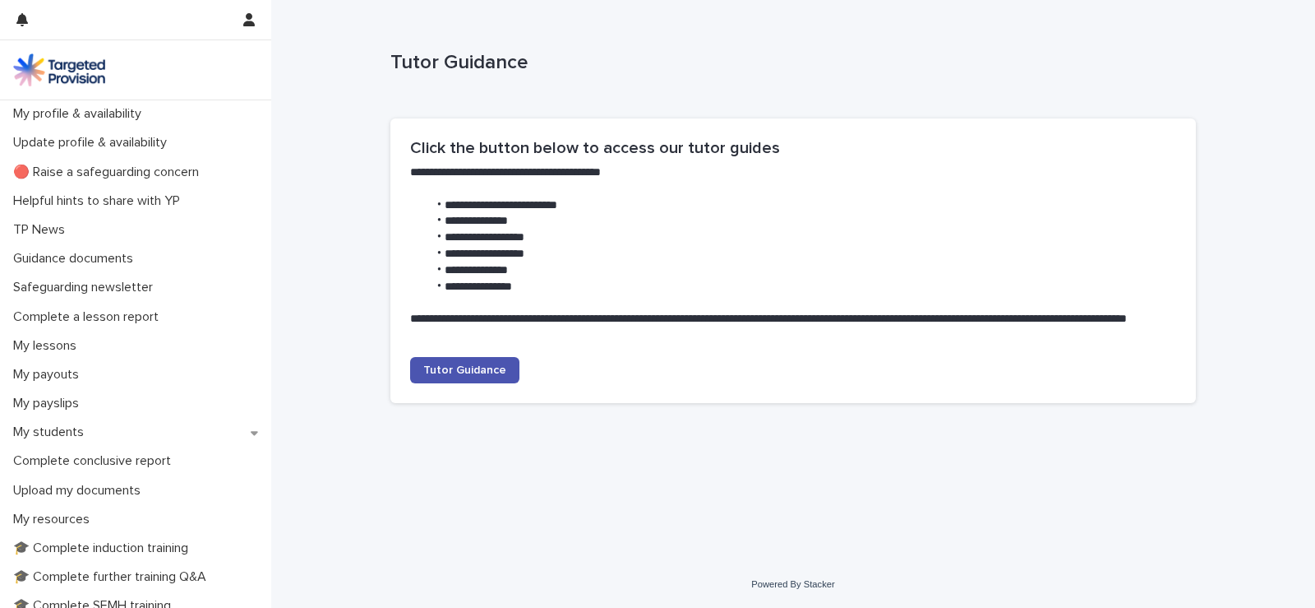
scroll to position [331, 0]
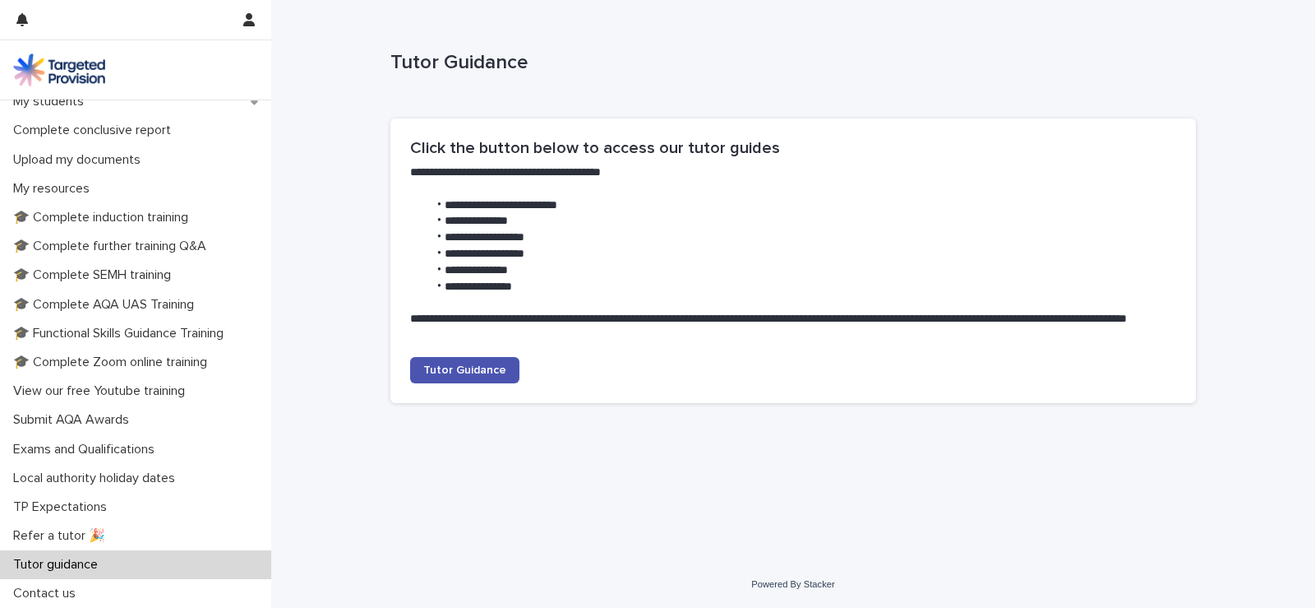
click at [174, 565] on div "Tutor guidance" at bounding box center [135, 564] width 271 height 29
click at [83, 564] on p "Tutor guidance" at bounding box center [59, 565] width 104 height 16
click at [447, 354] on section "**********" at bounding box center [794, 260] width 806 height 284
click at [447, 368] on span "Tutor Guidance" at bounding box center [464, 370] width 83 height 12
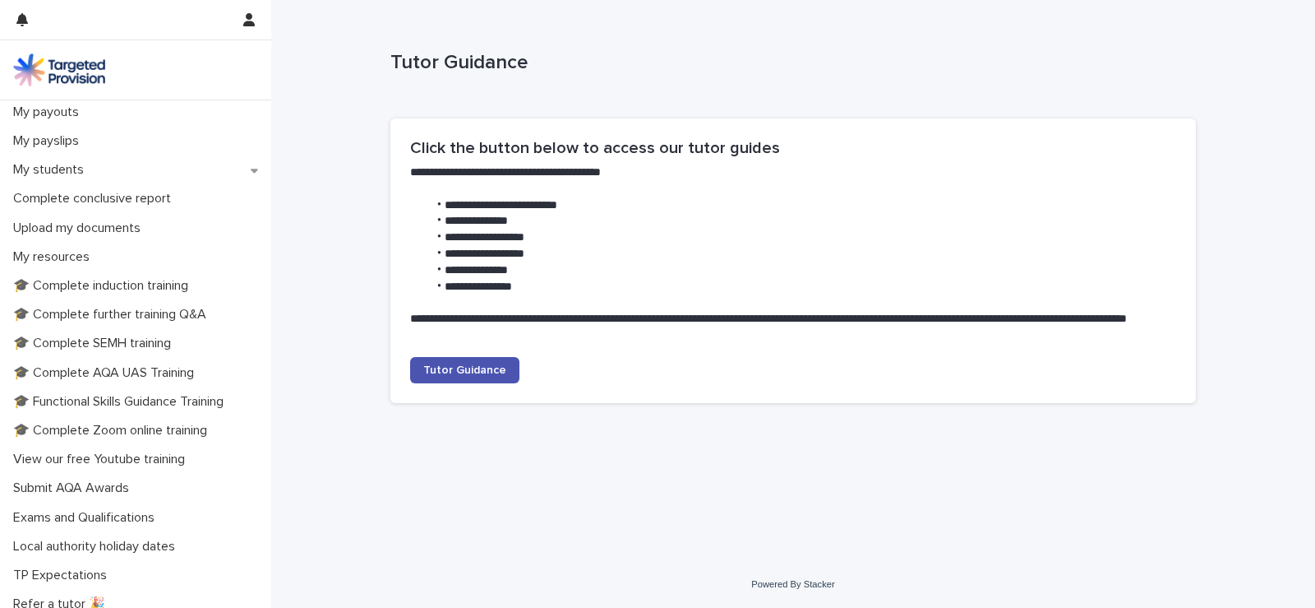
scroll to position [249, 0]
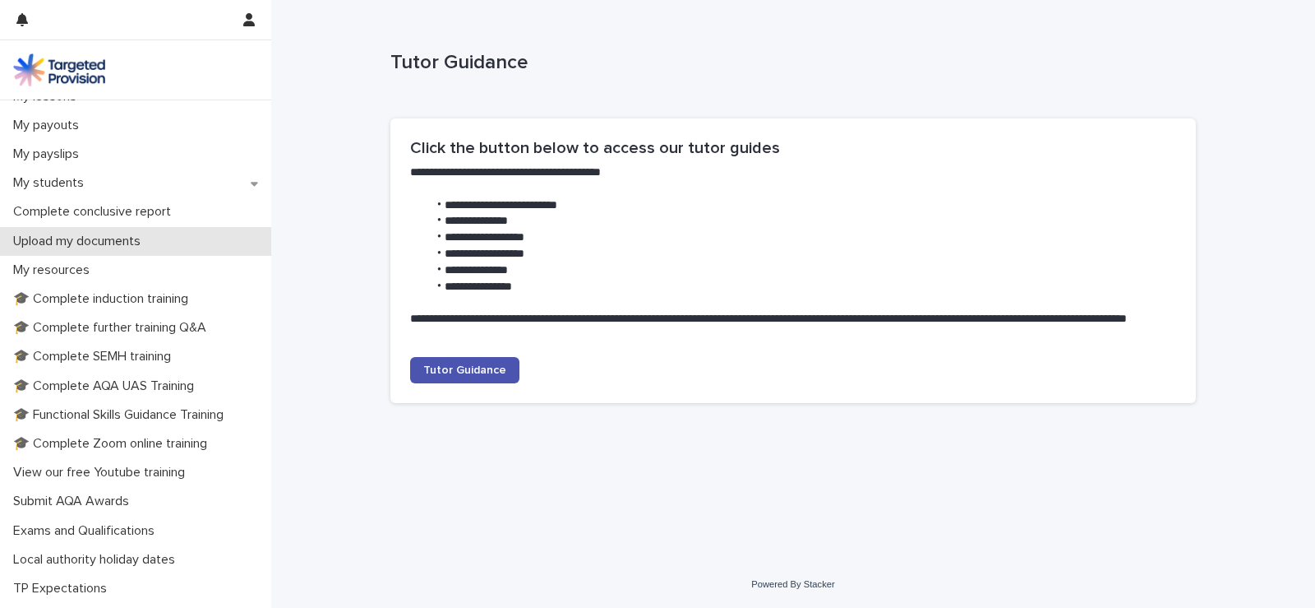
click at [129, 242] on p "Upload my documents" at bounding box center [80, 241] width 147 height 16
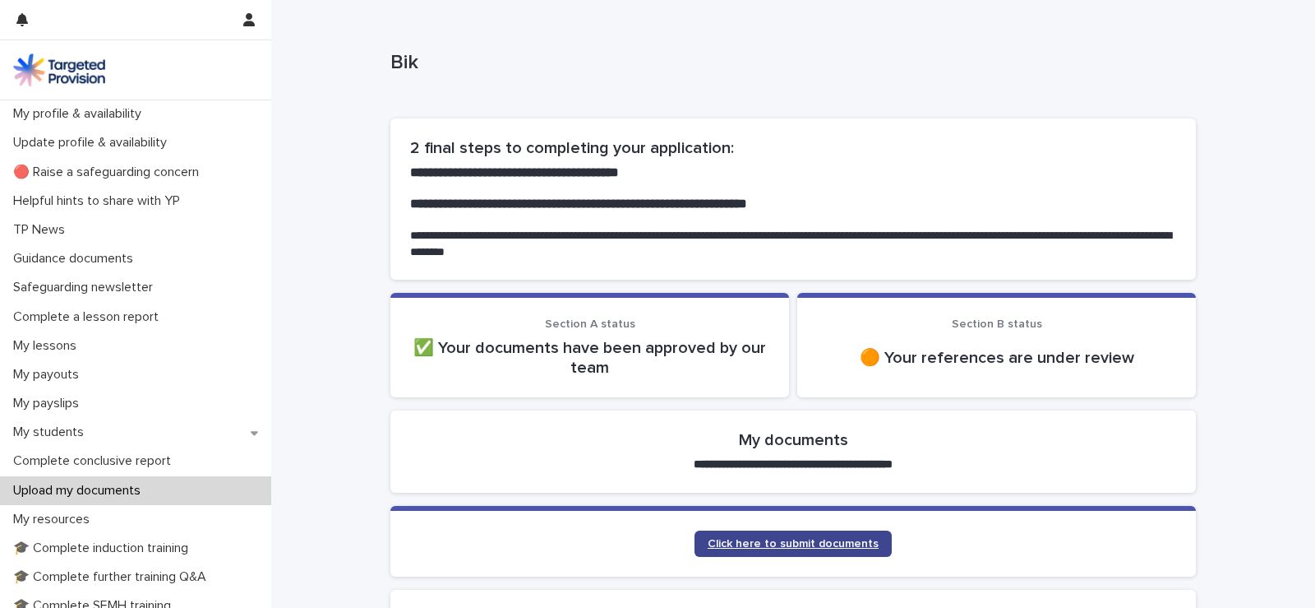
click at [811, 543] on span "Click here to submit documents" at bounding box center [793, 544] width 171 height 12
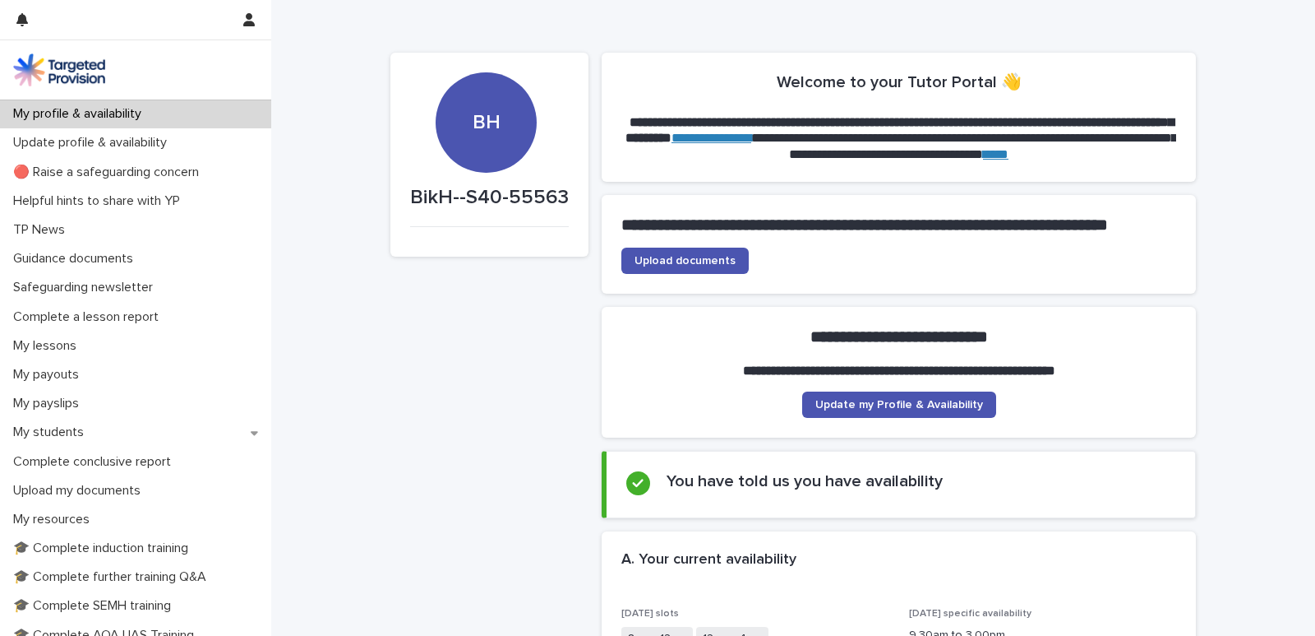
drag, startPoint x: 918, startPoint y: 0, endPoint x: 962, endPoint y: 7, distance: 44.9
